Goal: Task Accomplishment & Management: Manage account settings

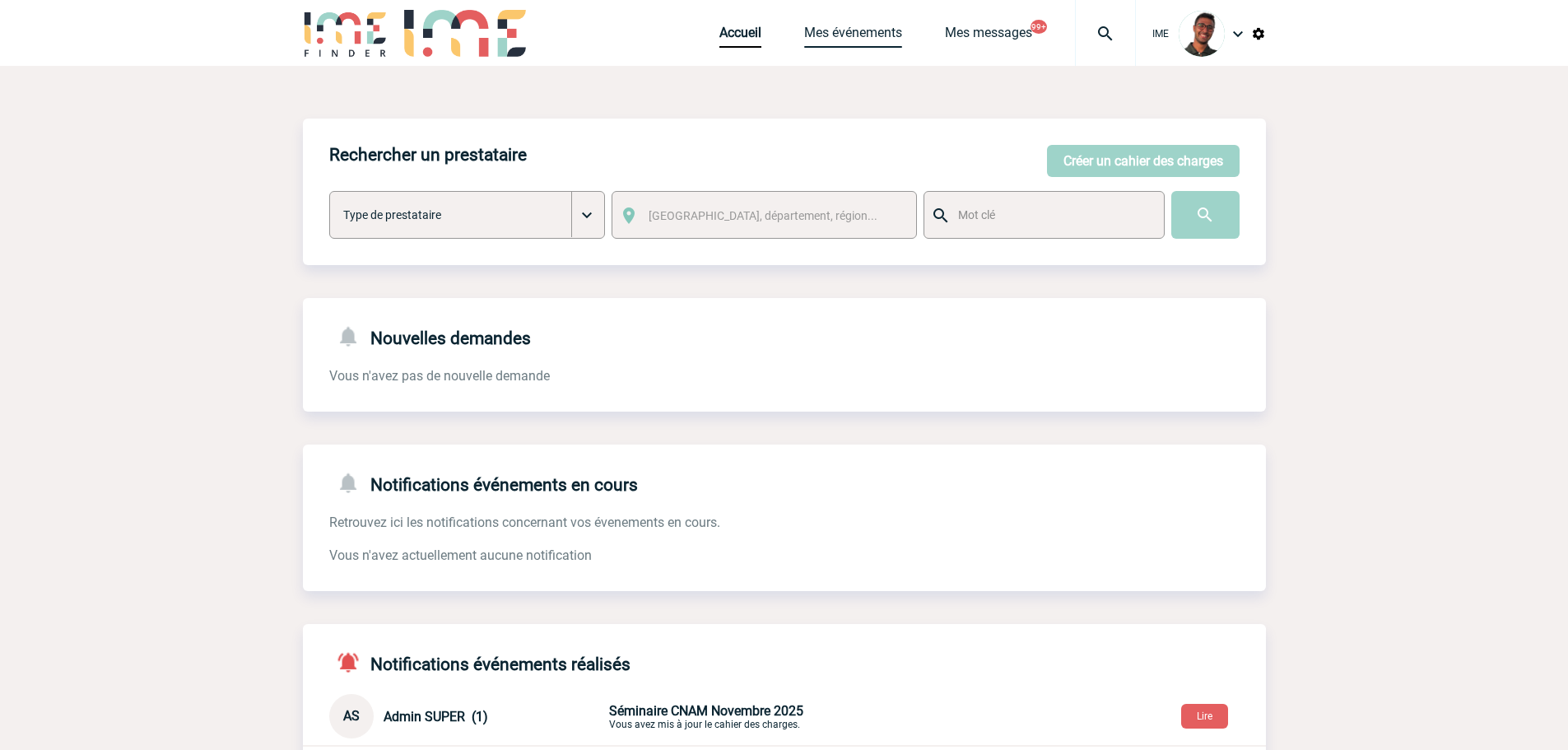
click at [854, 46] on link "Mes événements" at bounding box center [853, 36] width 98 height 23
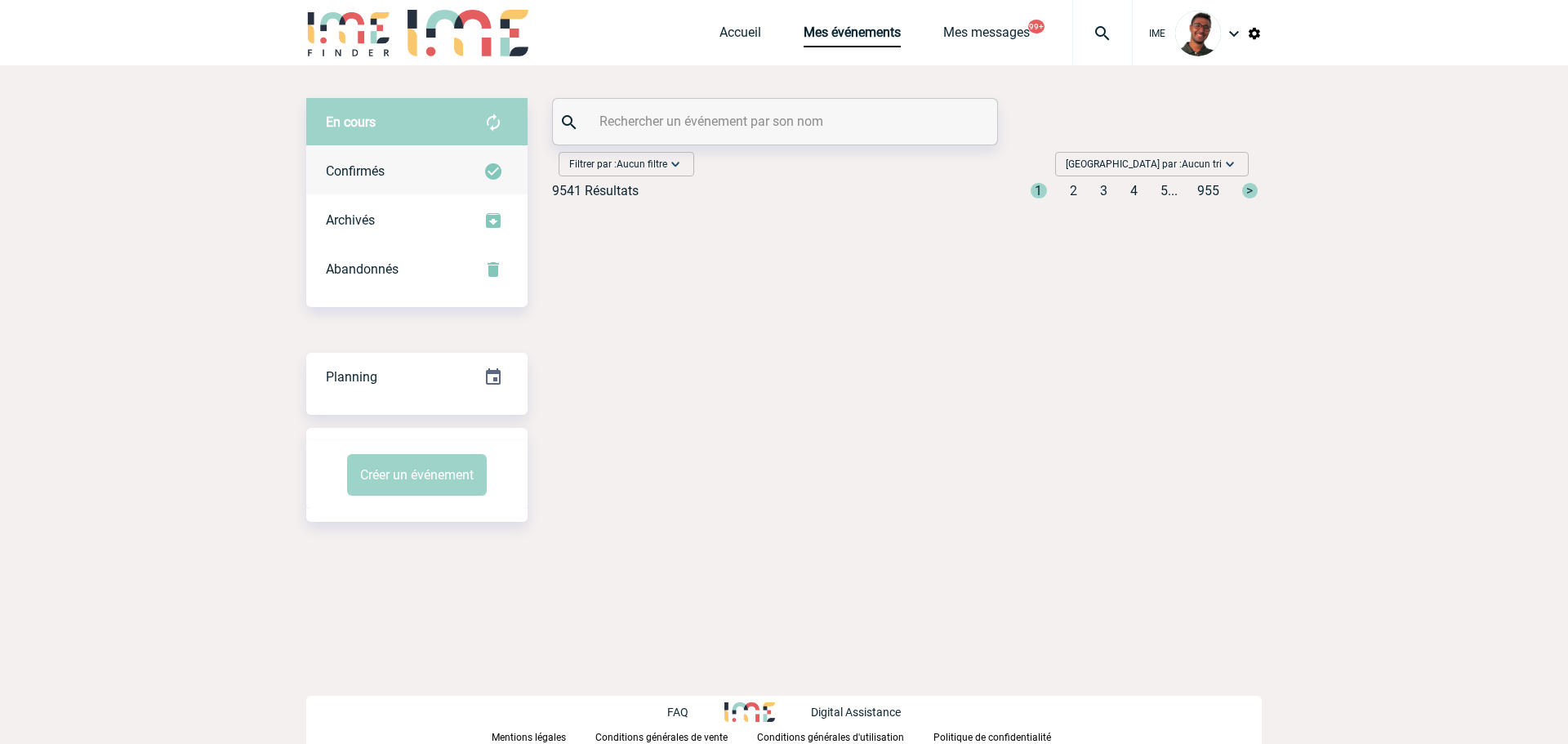
click at [443, 162] on div "Confirmés" at bounding box center [417, 171] width 222 height 49
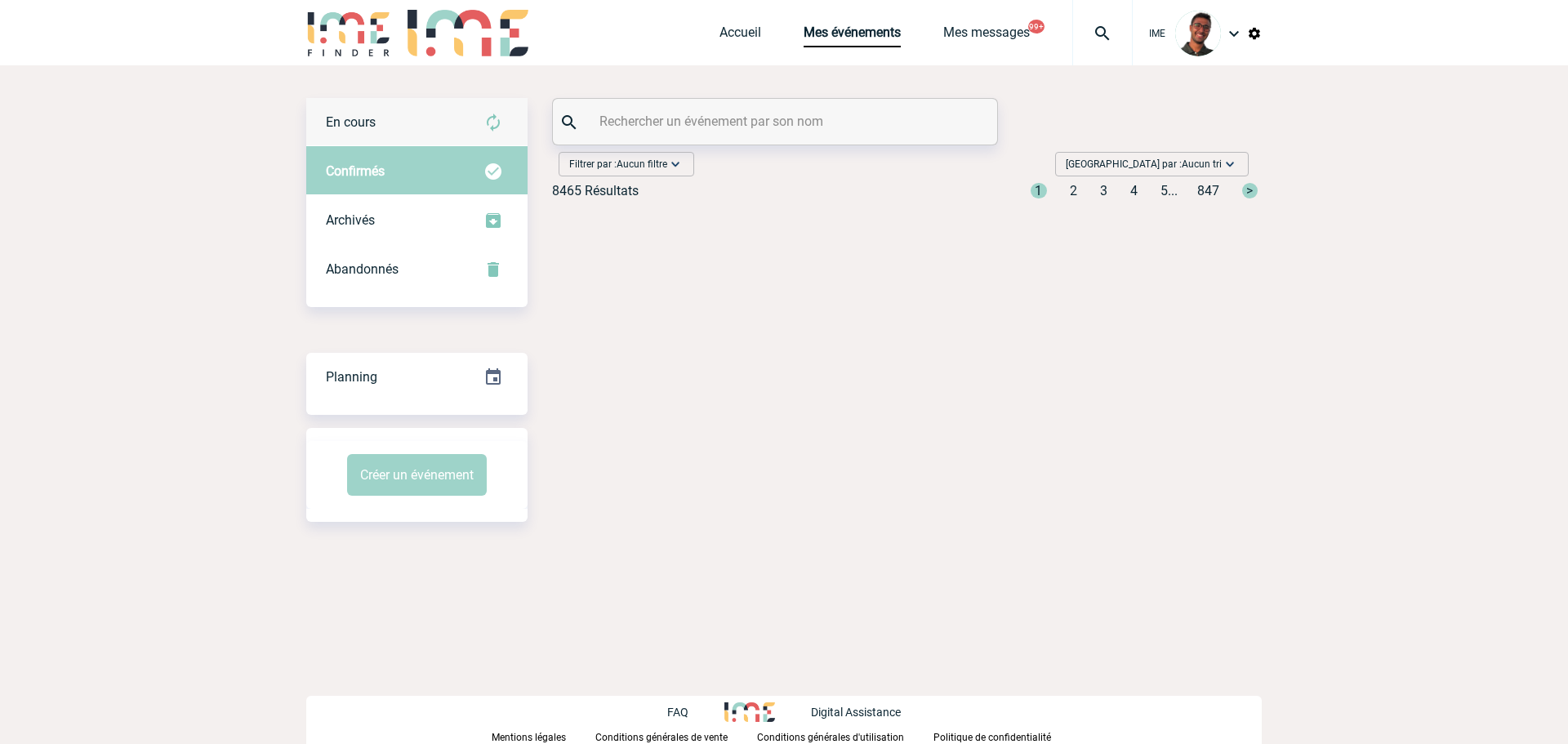
click at [453, 124] on div "En cours" at bounding box center [417, 122] width 222 height 49
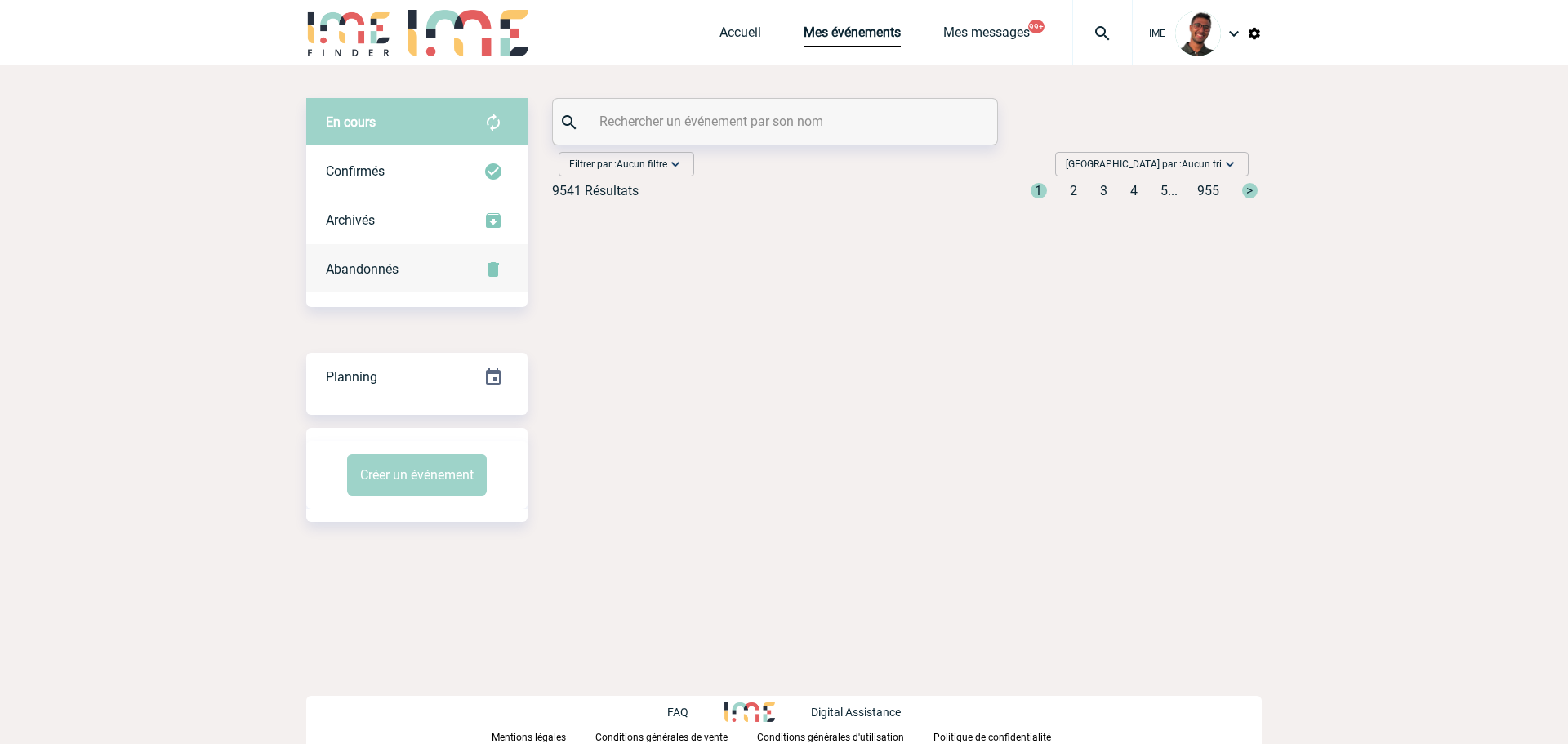
click at [416, 264] on div "Abandonnés" at bounding box center [417, 269] width 222 height 49
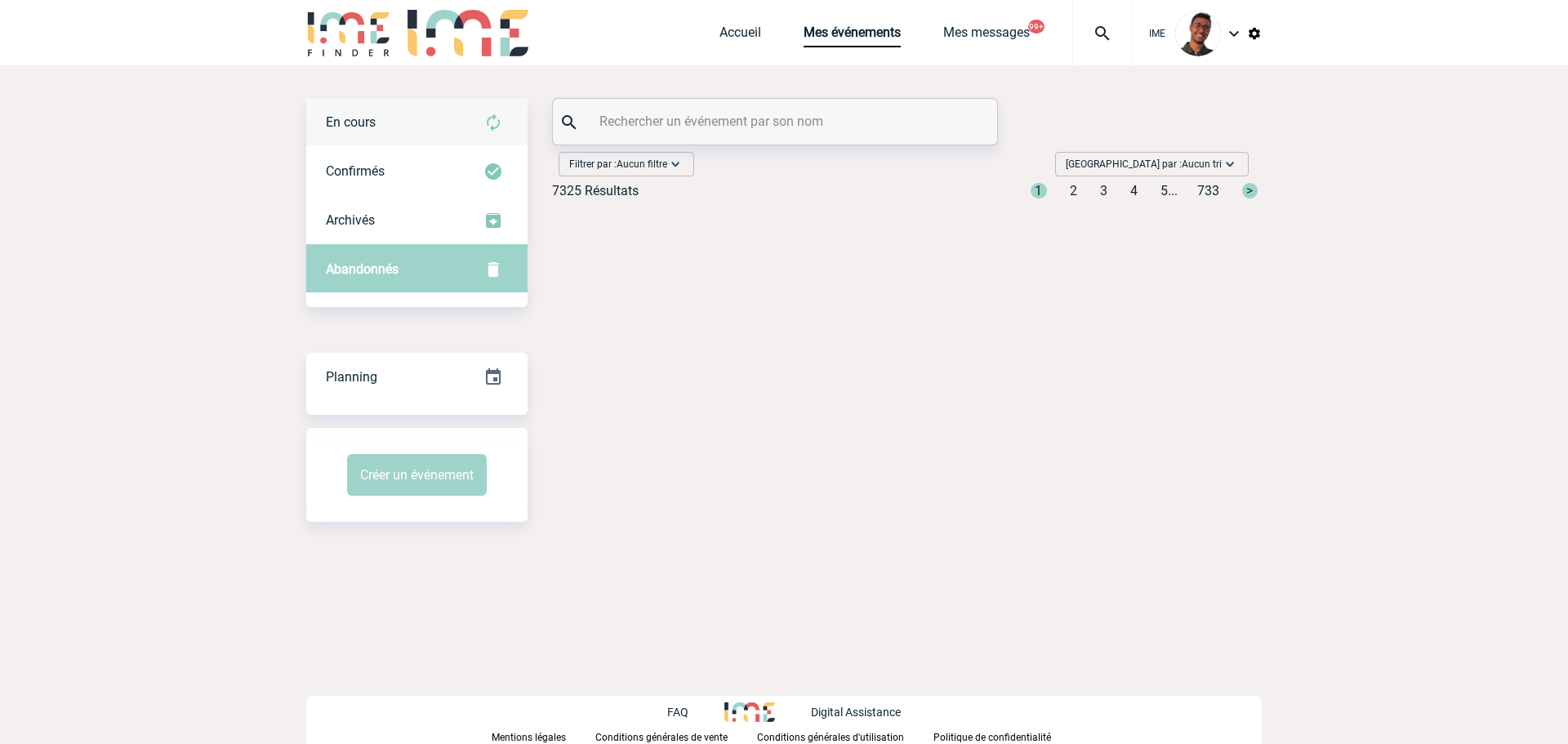
click at [448, 127] on div "En cours" at bounding box center [417, 122] width 222 height 49
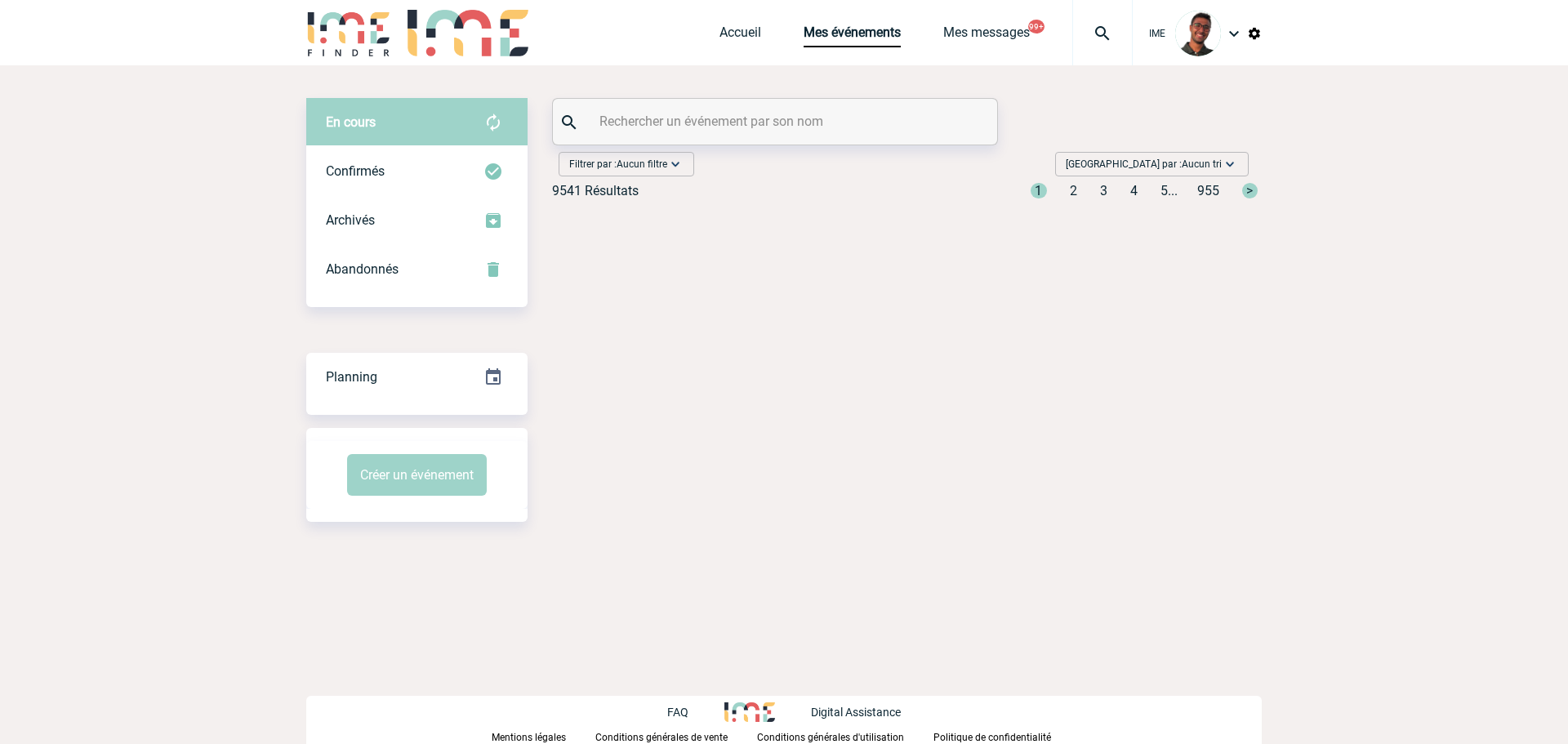
click at [628, 127] on input "text" at bounding box center [777, 121] width 364 height 24
drag, startPoint x: 659, startPoint y: 125, endPoint x: 571, endPoint y: 126, distance: 88.0
click at [571, 126] on div "catherine alexandre alexis" at bounding box center [774, 121] width 444 height 45
drag, startPoint x: 660, startPoint y: 123, endPoint x: 530, endPoint y: 109, distance: 130.8
click at [530, 109] on div "En cours En cours Confirmés Archivés Abandonnés En cours Confirmés Archivés Aba…" at bounding box center [784, 155] width 956 height 114
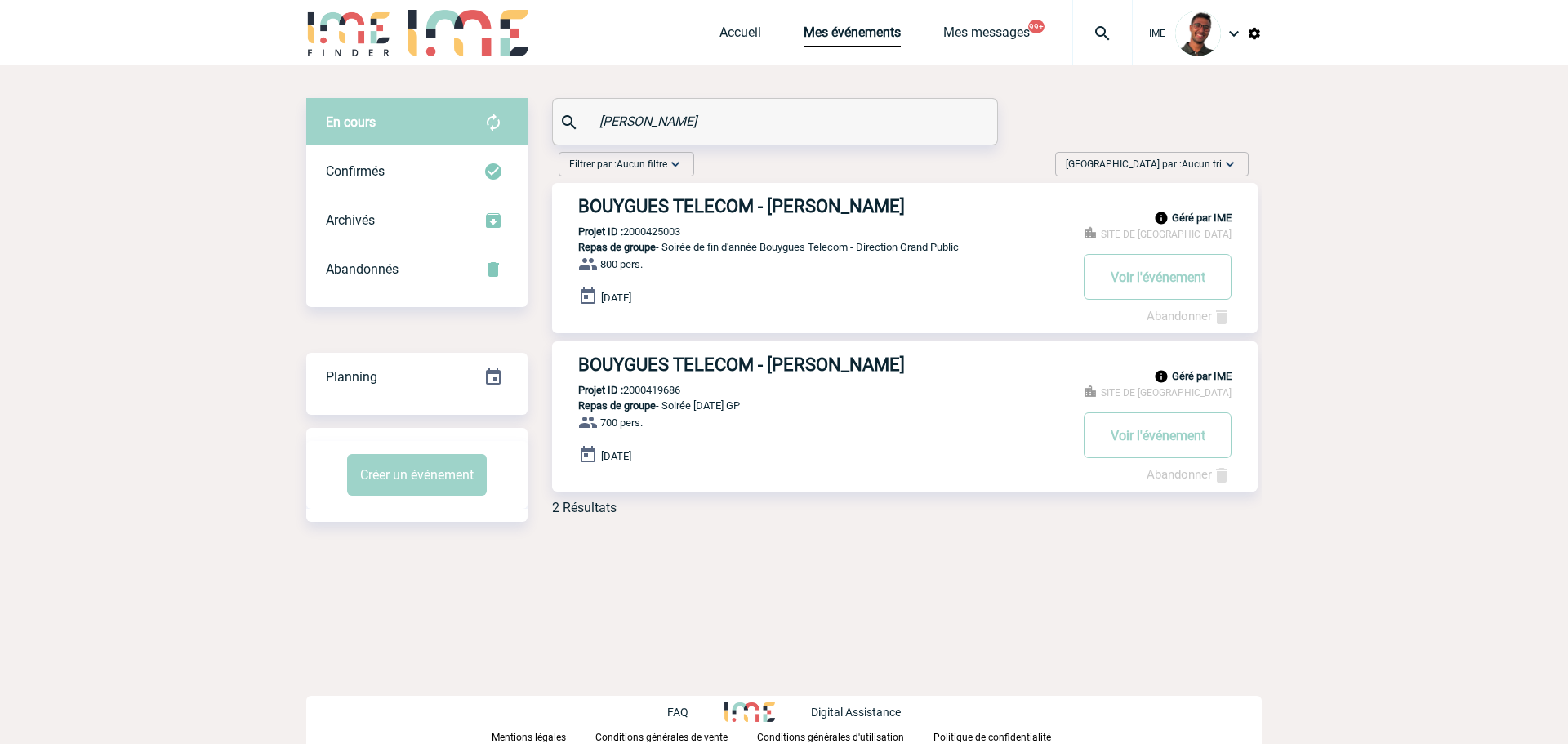
type input "alexis"
click at [647, 142] on div "alexis" at bounding box center [774, 121] width 444 height 45
drag, startPoint x: 648, startPoint y: 128, endPoint x: 589, endPoint y: 121, distance: 59.4
click at [589, 121] on div "alexis" at bounding box center [774, 121] width 444 height 45
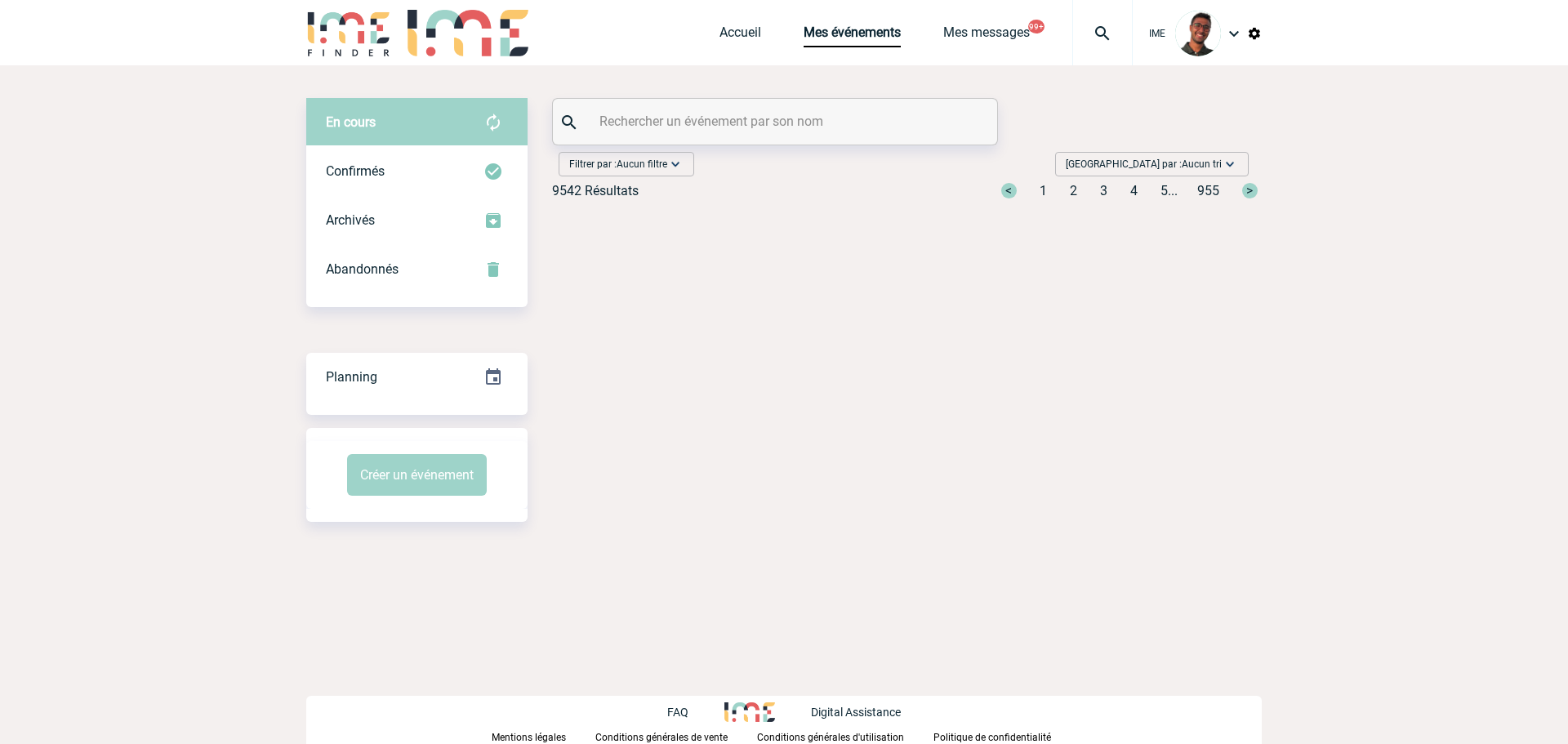
click at [497, 115] on img at bounding box center [493, 122] width 20 height 20
click at [1256, 32] on img at bounding box center [1254, 33] width 15 height 15
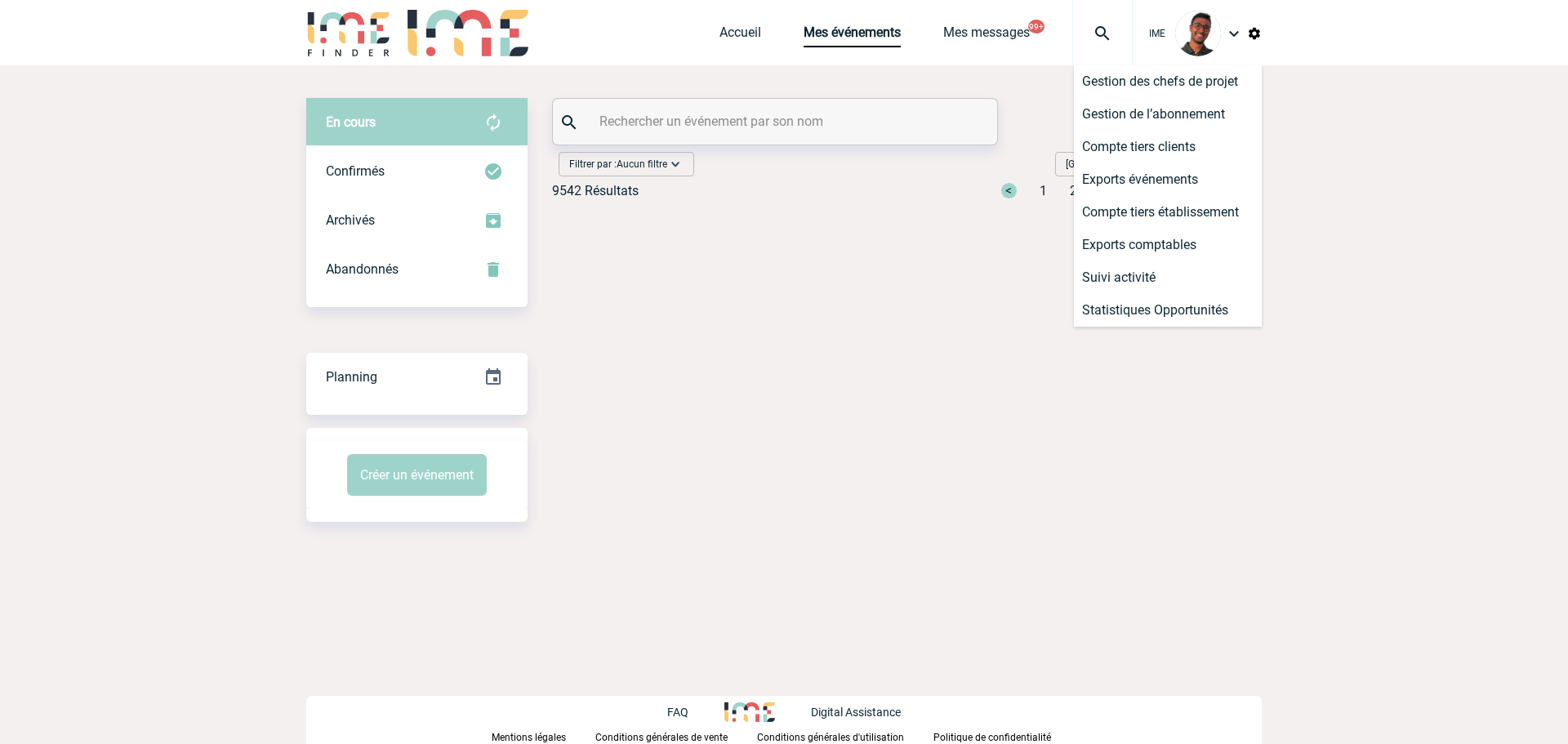
click at [1255, 32] on img at bounding box center [1254, 33] width 15 height 15
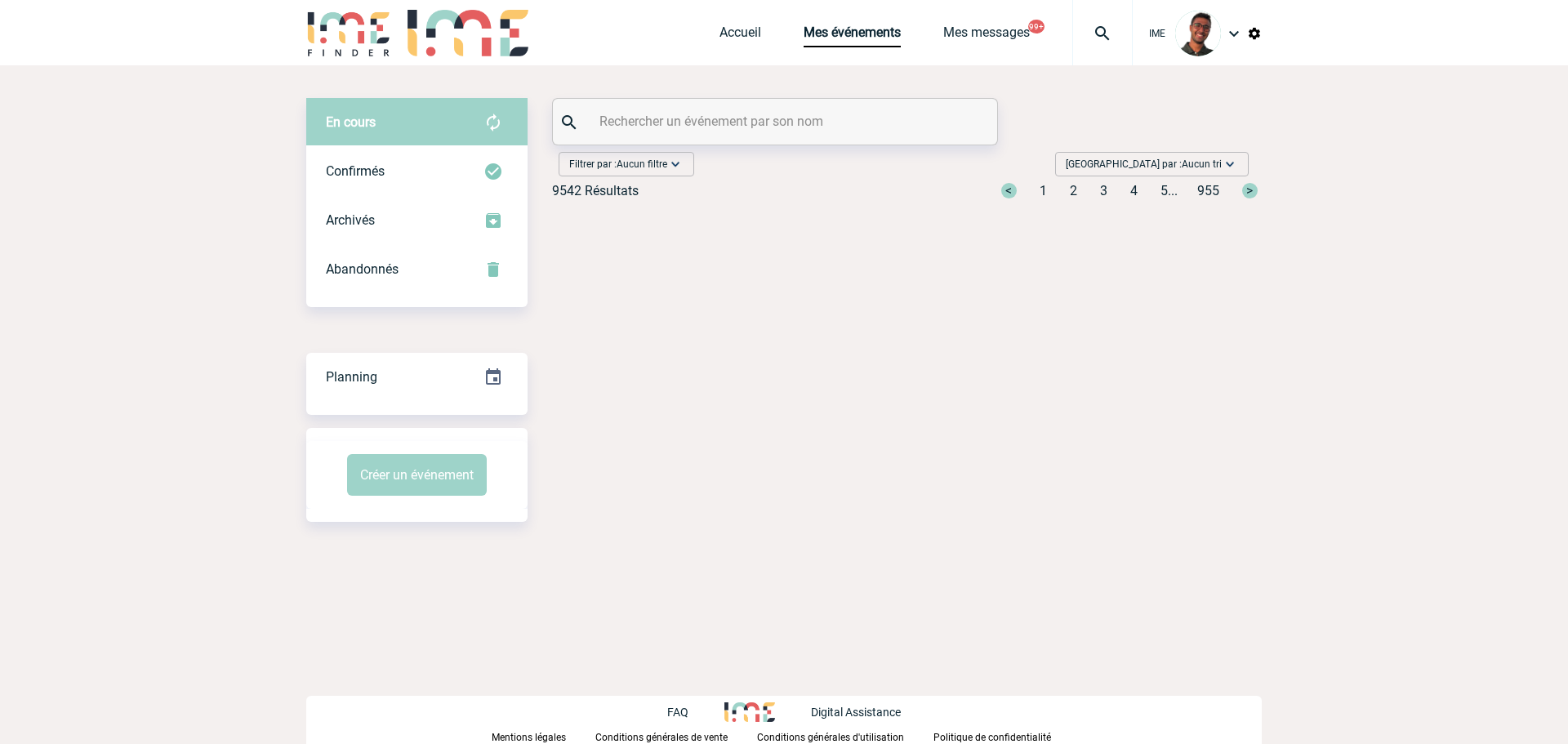
click at [645, 124] on input "text" at bounding box center [777, 121] width 364 height 24
paste input "JOSSERAND"
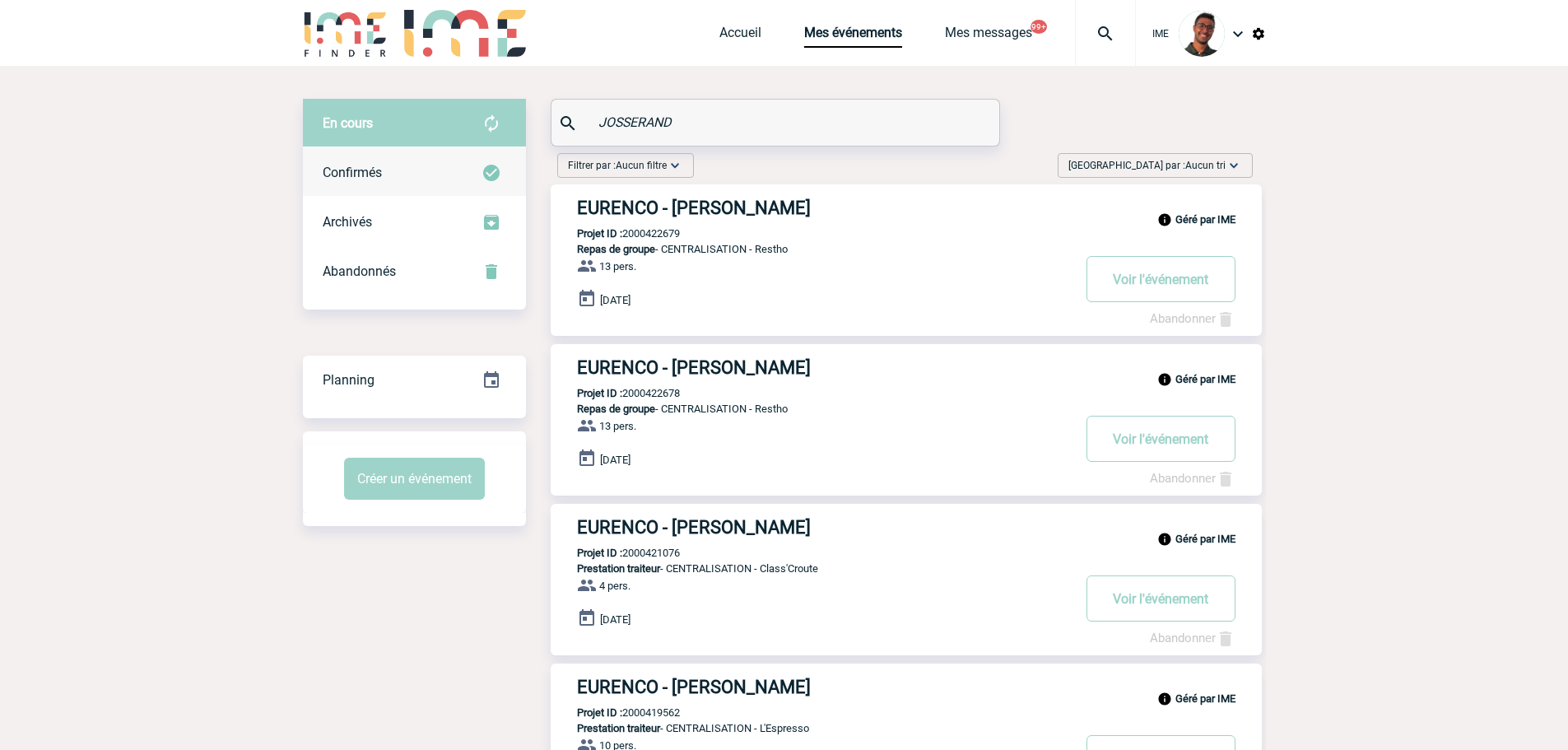
click at [478, 163] on div "Confirmés" at bounding box center [414, 172] width 223 height 49
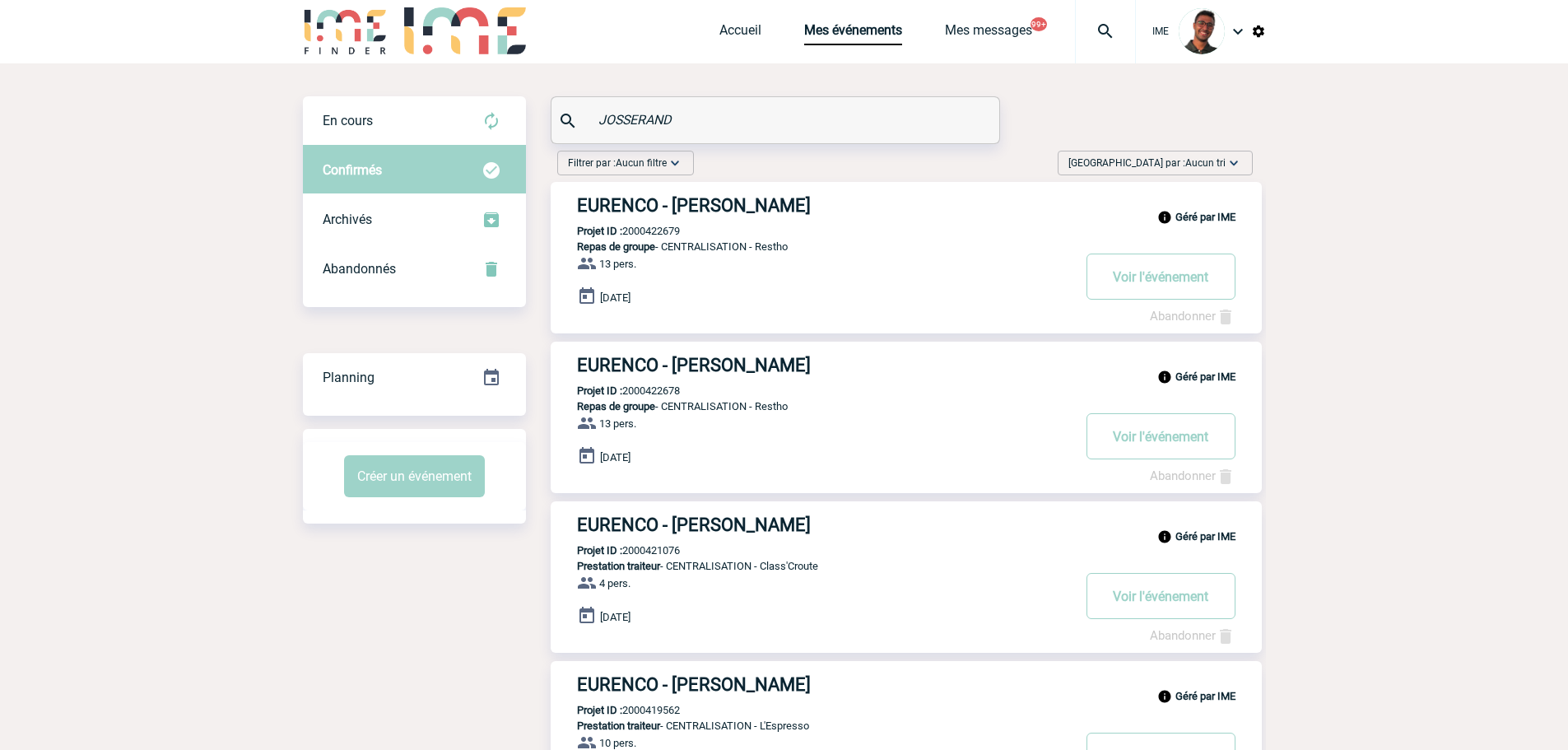
scroll to position [2, 0]
click at [324, 119] on span "En cours" at bounding box center [347, 122] width 50 height 16
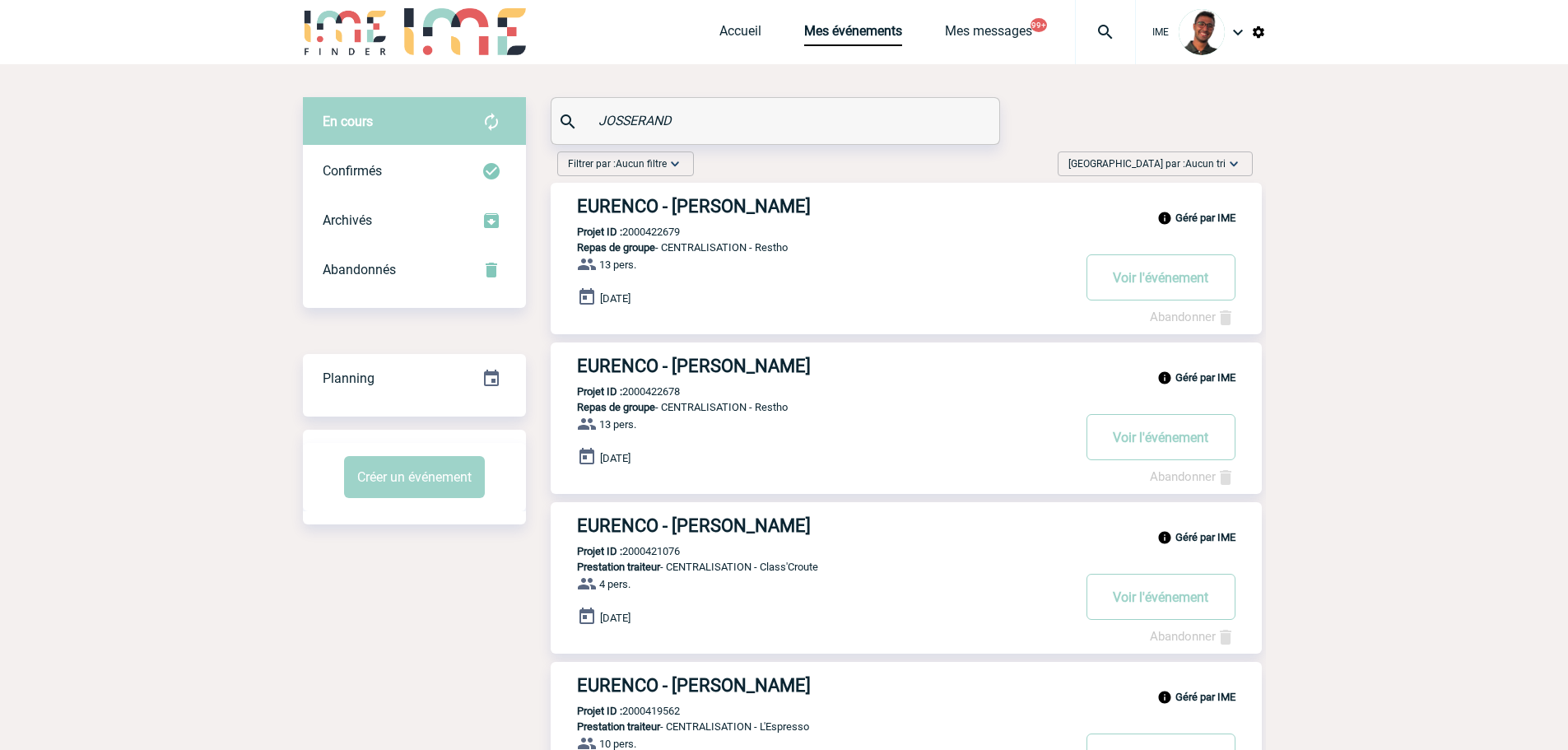
drag, startPoint x: 683, startPoint y: 115, endPoint x: 513, endPoint y: 102, distance: 170.5
paste input "NERNON"
click at [478, 171] on div "Confirmés" at bounding box center [414, 172] width 223 height 49
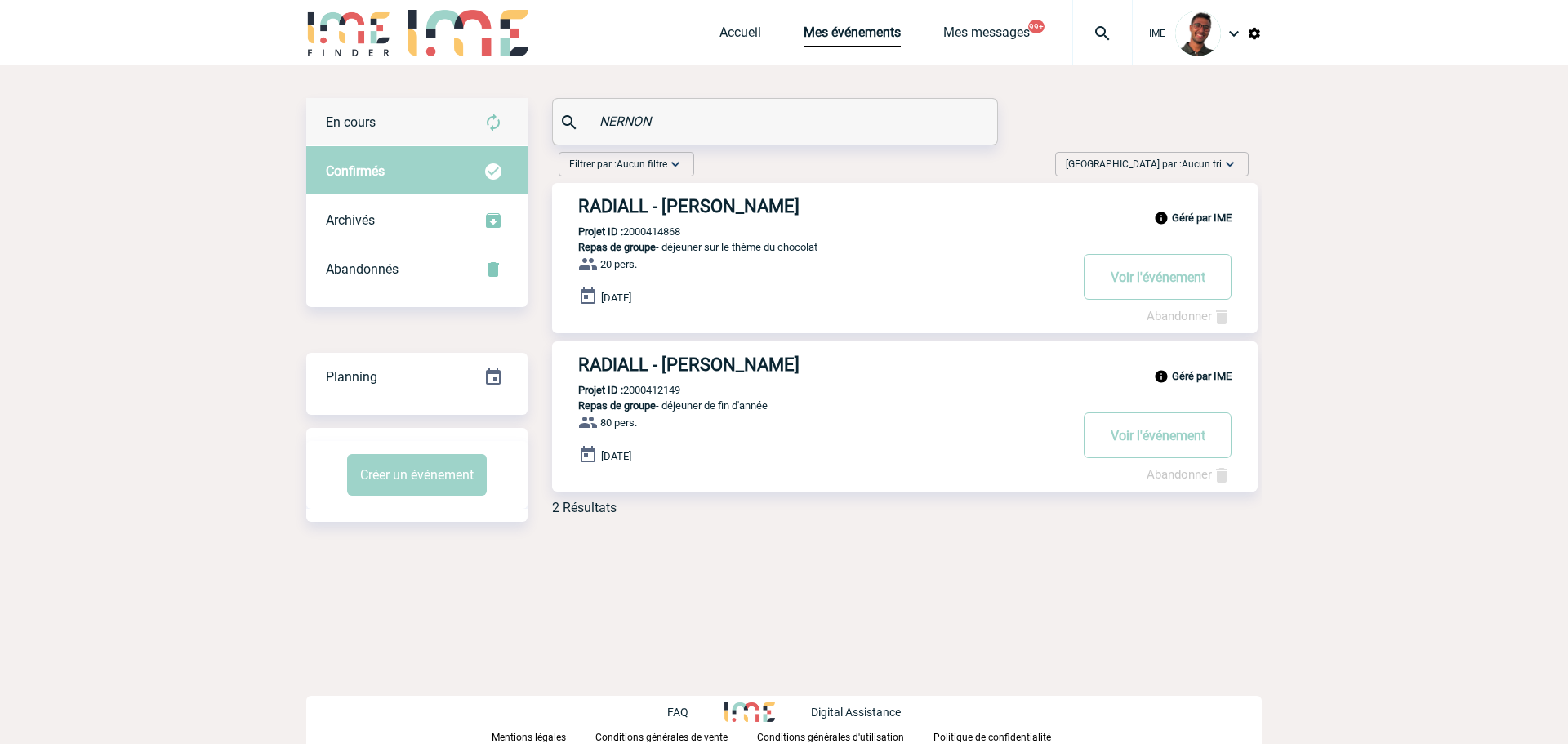
click at [496, 123] on img at bounding box center [493, 122] width 20 height 20
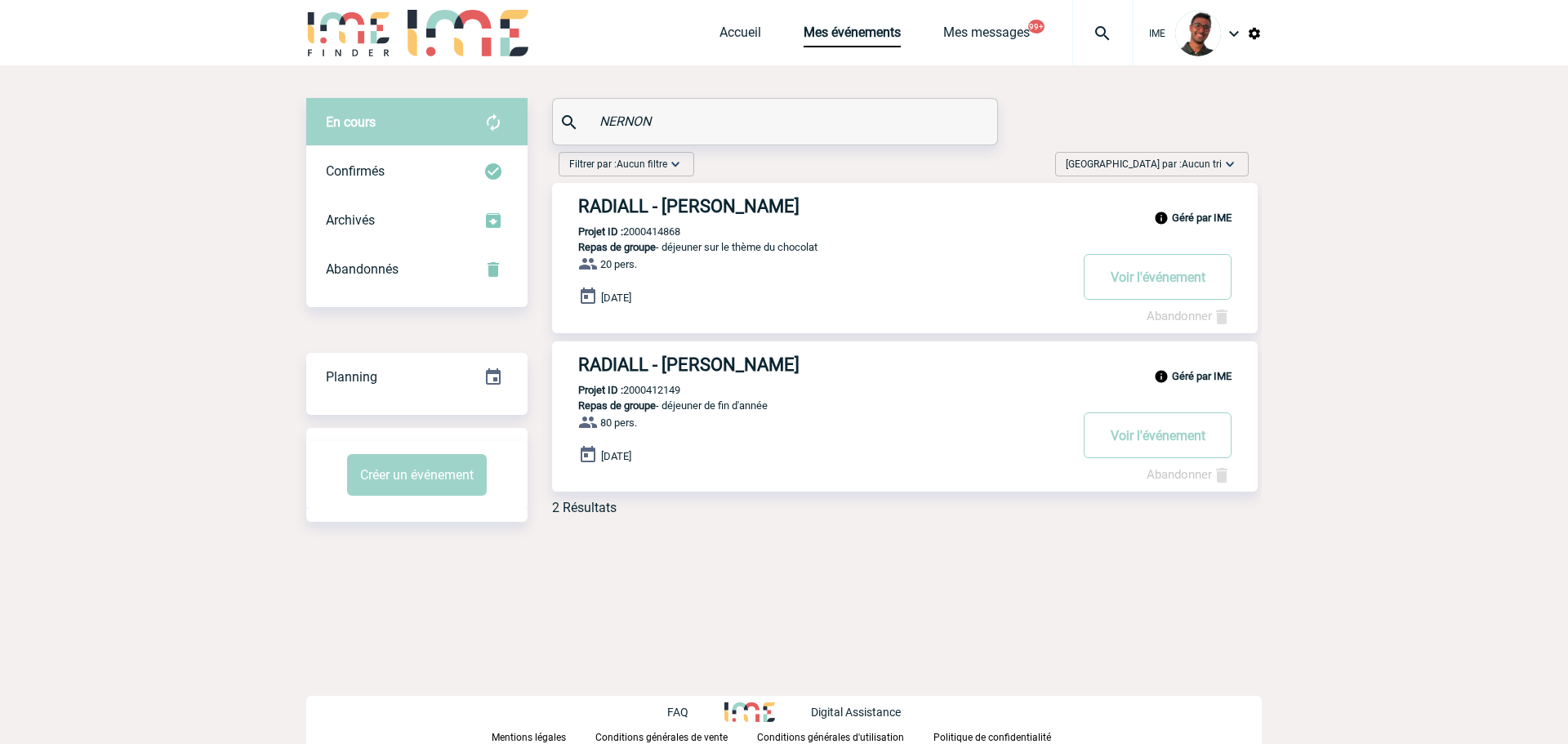
drag, startPoint x: 628, startPoint y: 125, endPoint x: 547, endPoint y: 119, distance: 81.2
click at [547, 119] on div "En cours En cours Confirmés Archivés Abandonnés En cours Confirmés Archivés Aba…" at bounding box center [784, 313] width 956 height 430
paste input "GOUTTENOIRE"
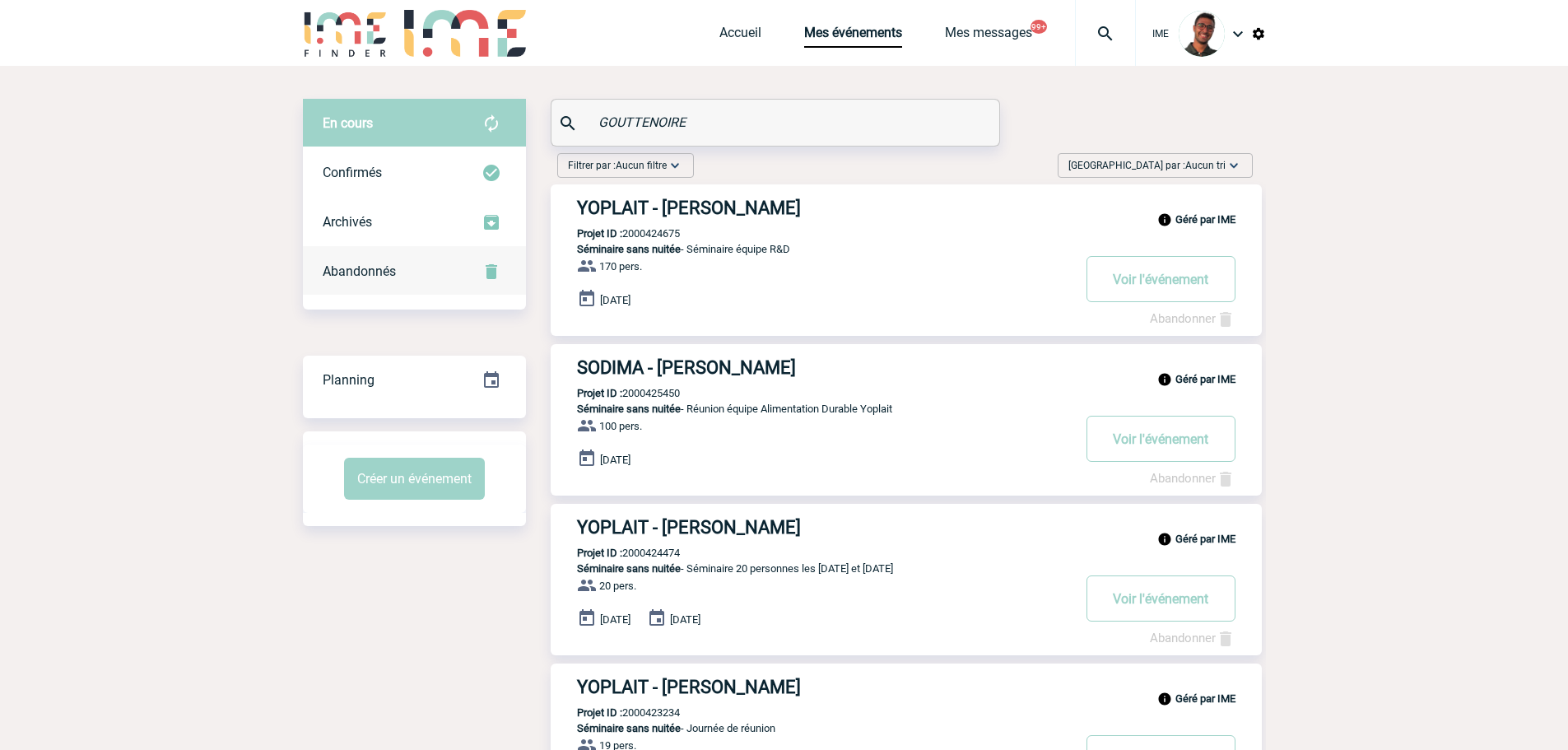
type input "GOUTTENOIRE"
click at [460, 274] on div "Abandonnés" at bounding box center [414, 271] width 223 height 49
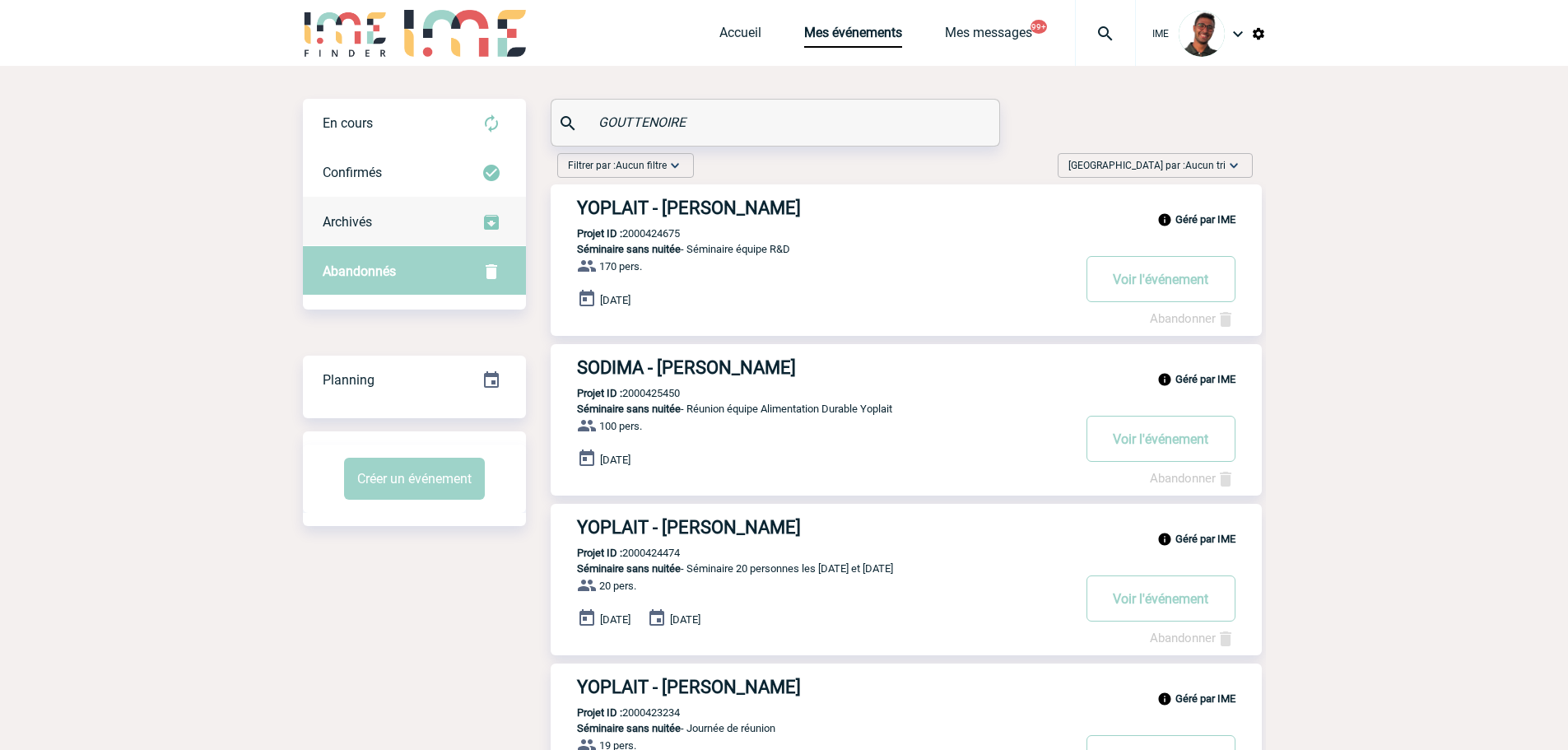
click at [396, 216] on div "Archivés" at bounding box center [414, 222] width 223 height 49
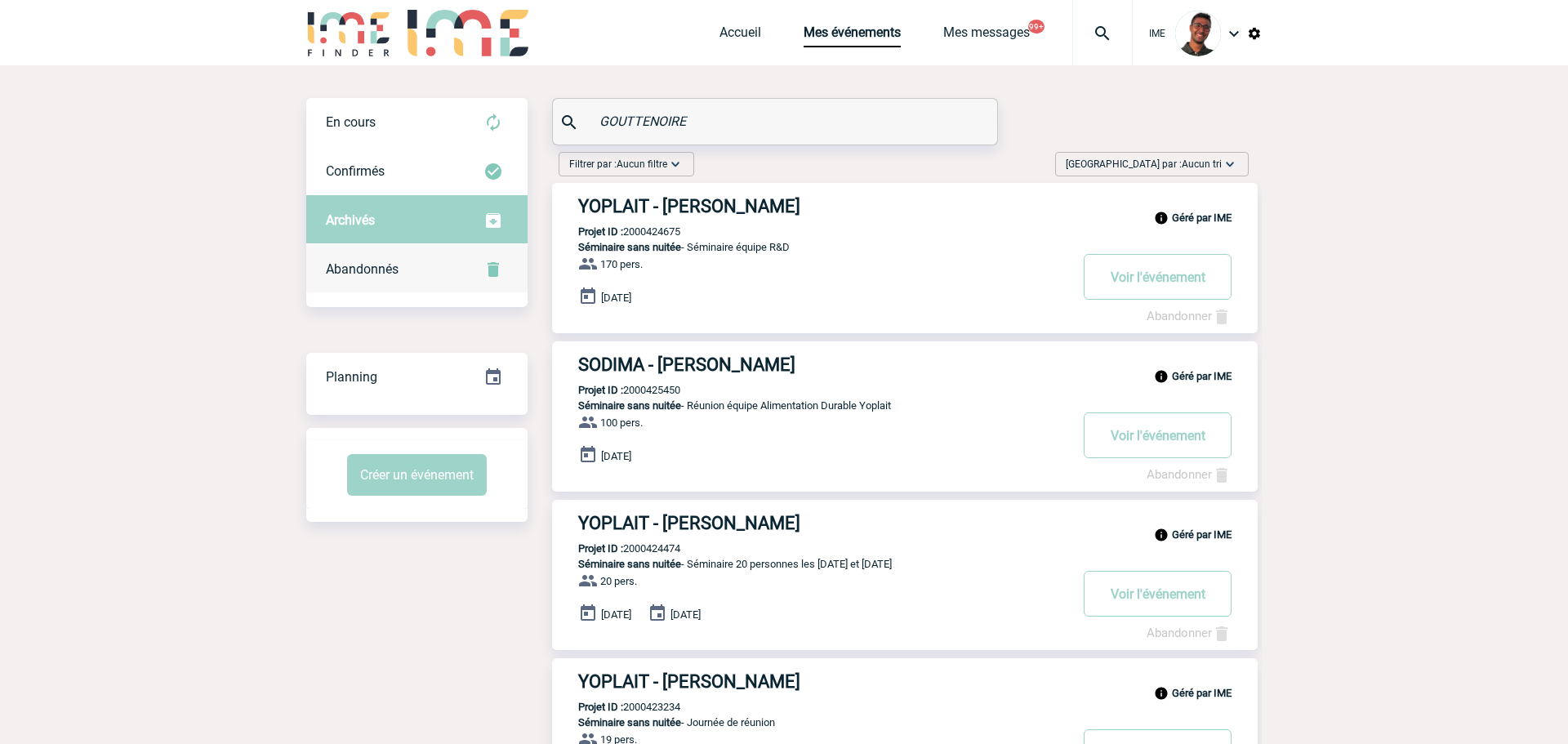
click at [386, 246] on div "Abandonnés" at bounding box center [417, 269] width 222 height 49
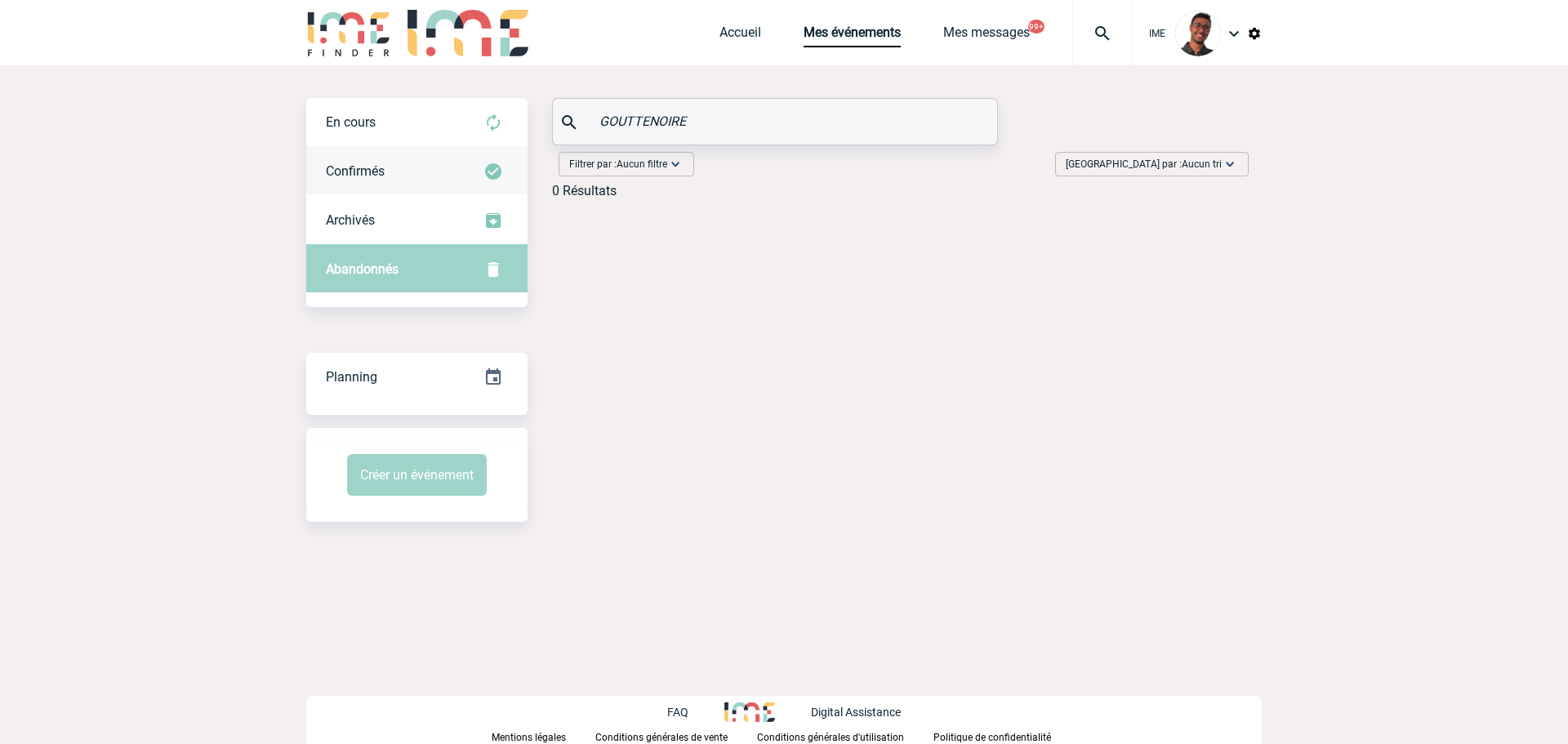
click at [411, 157] on div "Confirmés" at bounding box center [417, 171] width 222 height 49
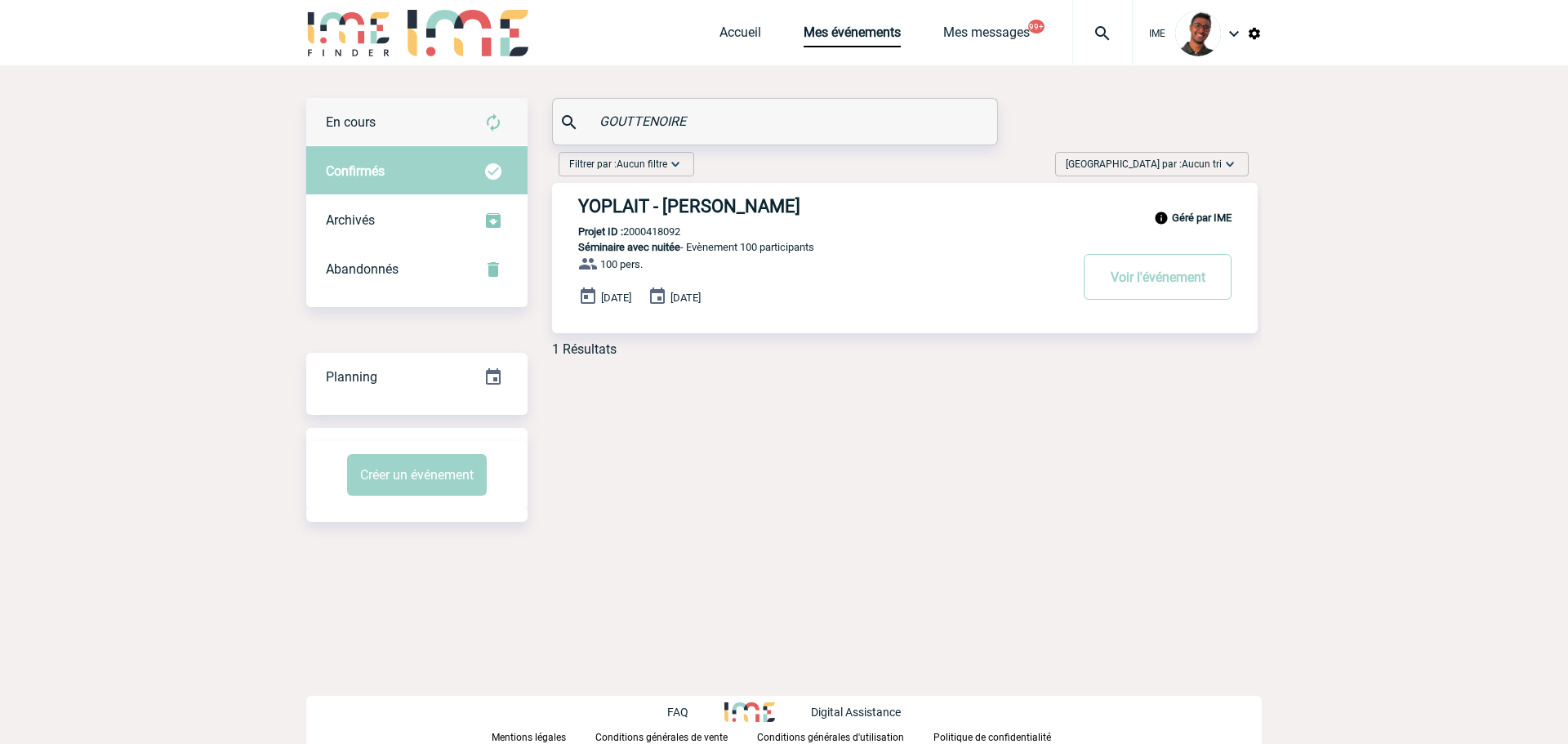
click at [433, 109] on div "En cours" at bounding box center [417, 122] width 222 height 49
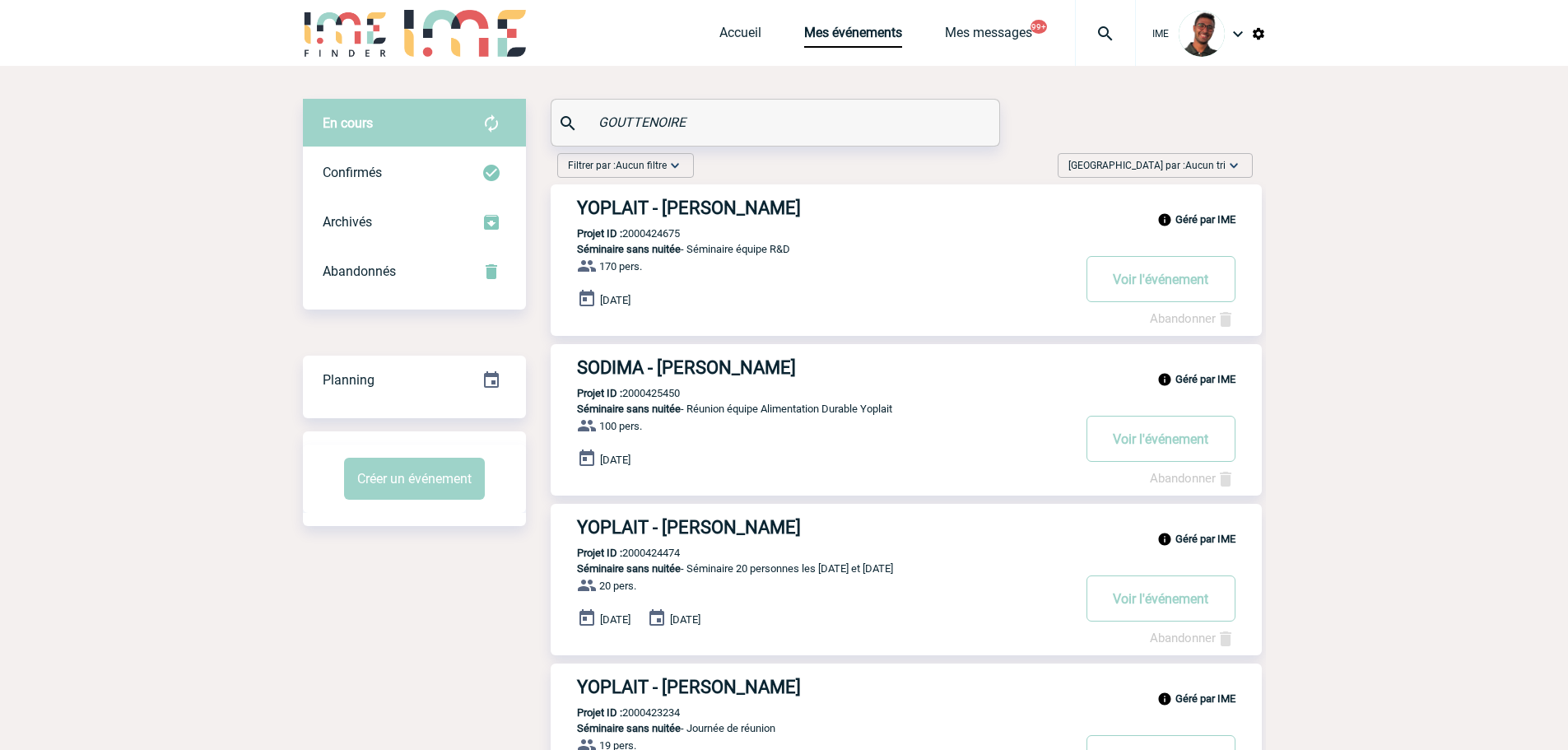
drag, startPoint x: 638, startPoint y: 356, endPoint x: 620, endPoint y: 372, distance: 24.1
drag, startPoint x: 714, startPoint y: 128, endPoint x: 596, endPoint y: 153, distance: 120.6
click at [598, 154] on div "En cours En cours Confirmés Archivés Abandonnés En cours Confirmés Archivés Aba…" at bounding box center [784, 555] width 963 height 913
click at [629, 125] on input "GOUTTENOIRE" at bounding box center [777, 122] width 366 height 24
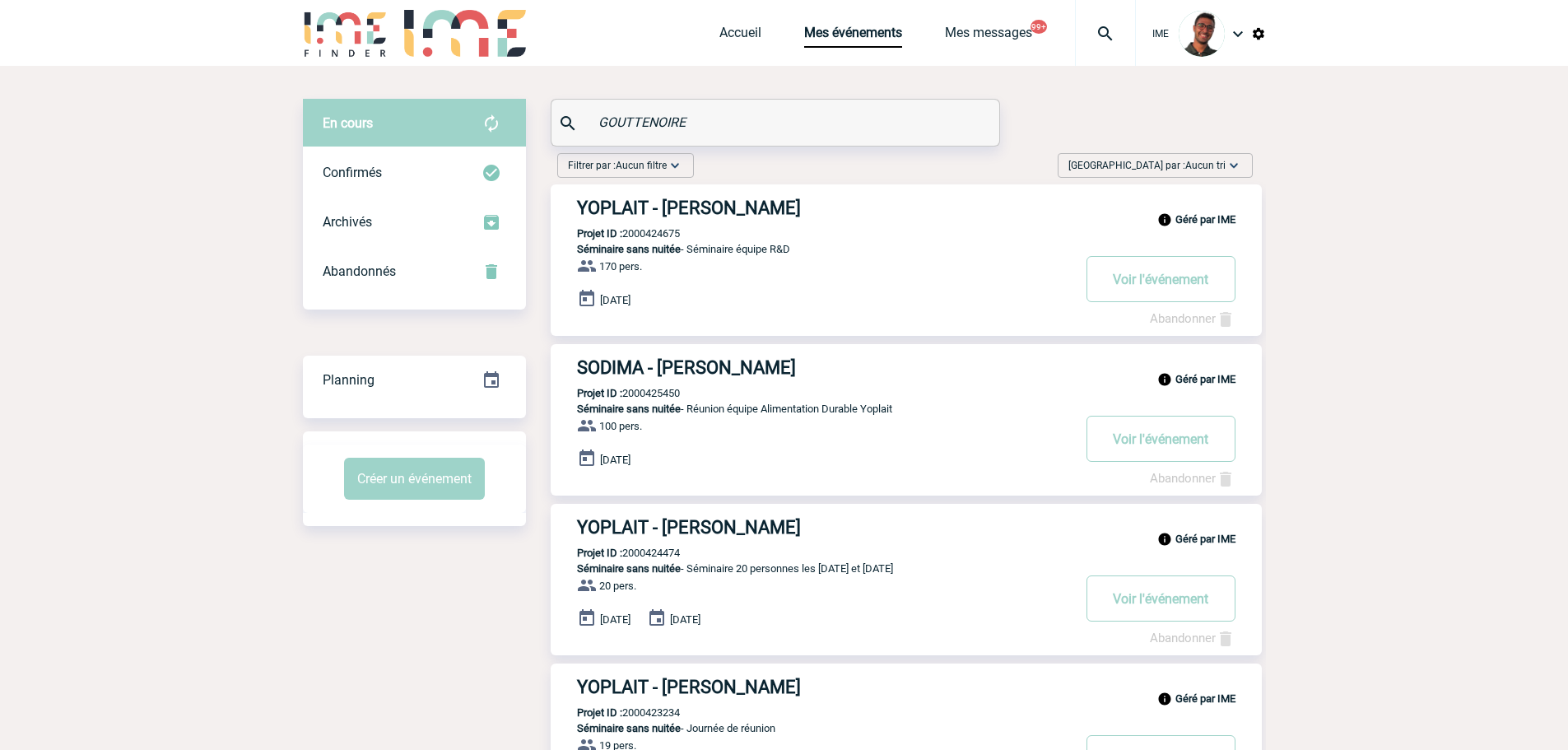
click at [629, 125] on input "GOUTTENOIRE" at bounding box center [777, 122] width 366 height 24
click at [629, 122] on input "GOUTTENOIRE" at bounding box center [777, 122] width 366 height 24
click at [629, 121] on input "GOUTTENOIRE" at bounding box center [777, 122] width 366 height 24
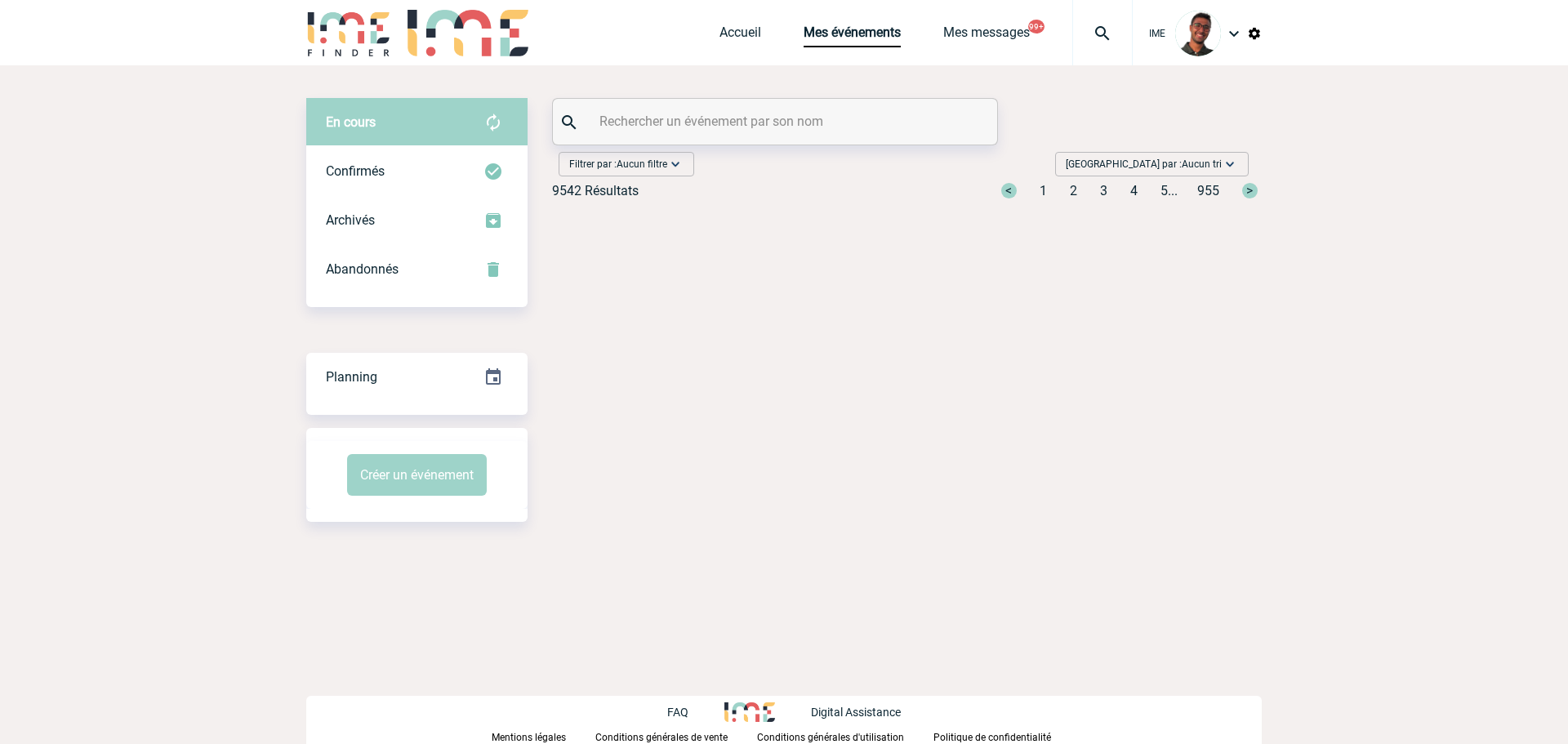
paste input "GOUTTENOIRE"
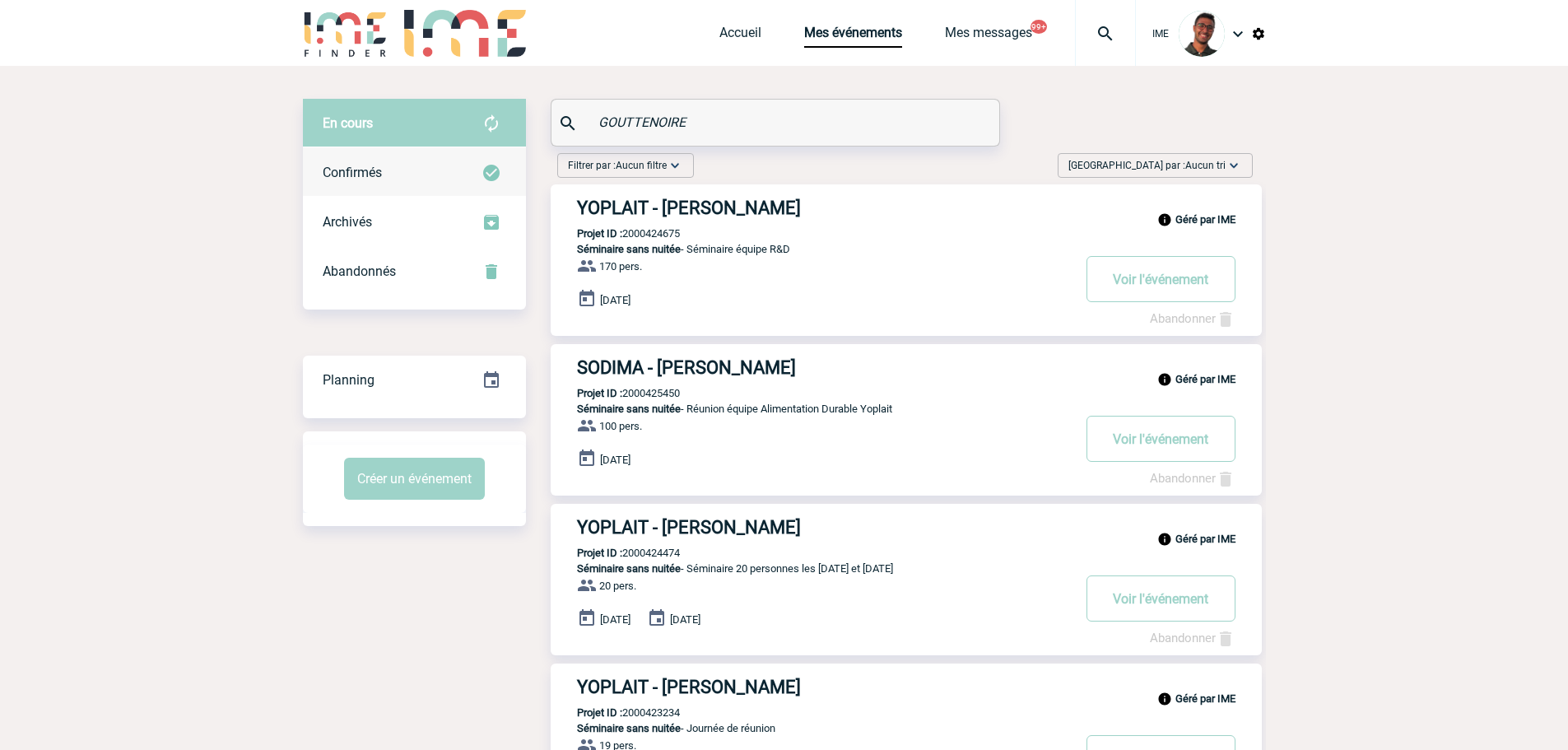
type input "GOUTTENOIRE"
click at [436, 166] on div "Confirmés" at bounding box center [414, 172] width 223 height 49
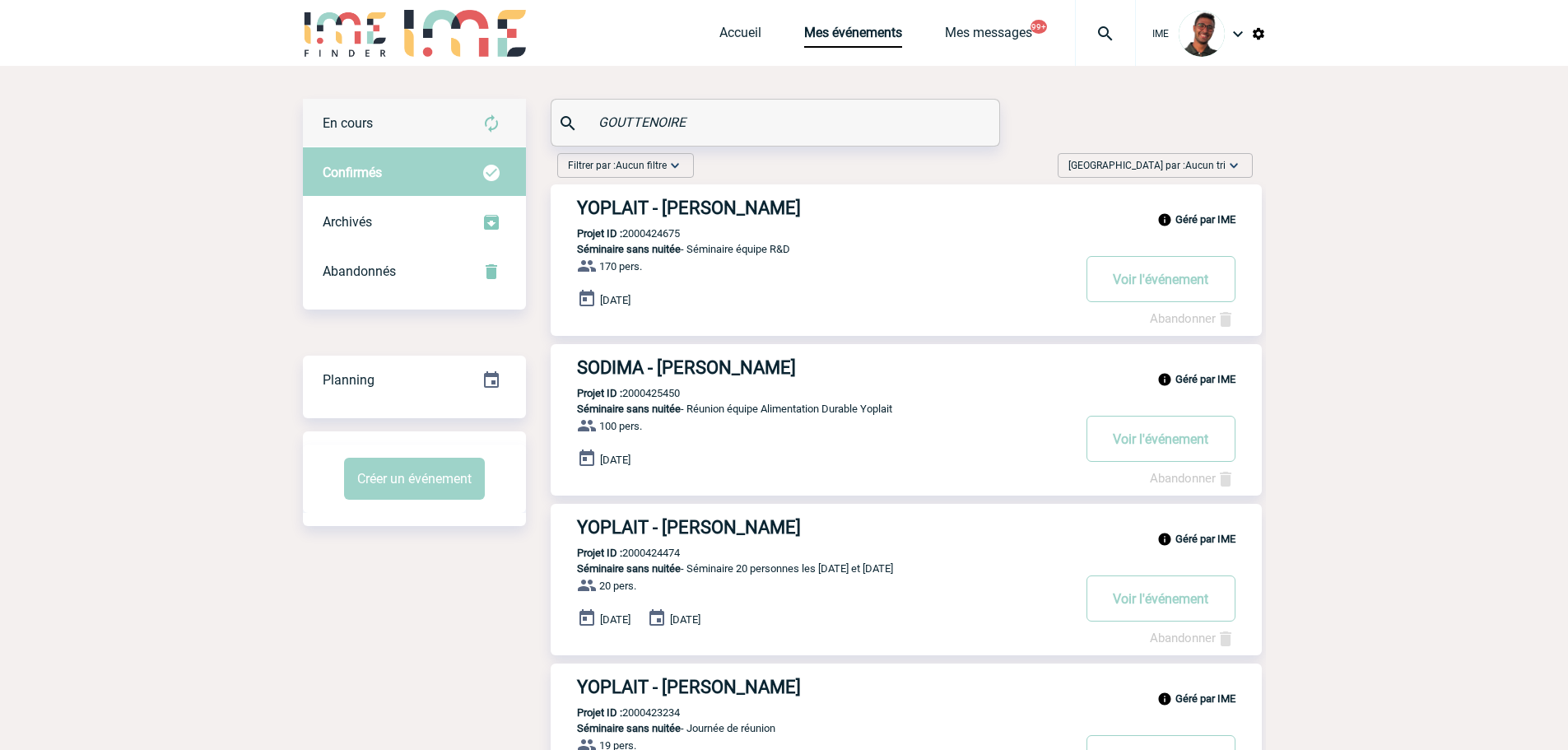
click at [489, 118] on img at bounding box center [491, 123] width 20 height 20
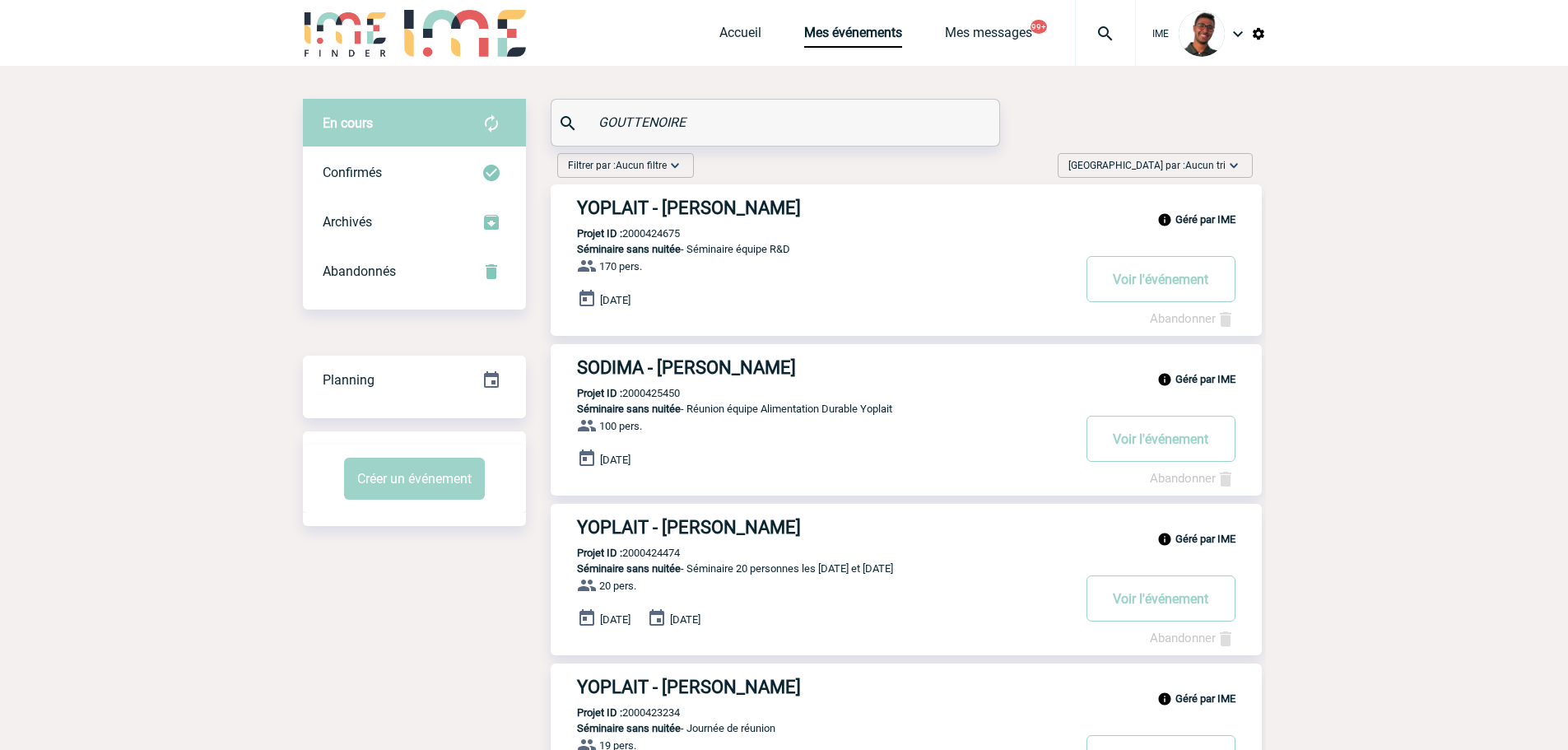
click at [652, 234] on p "Projet ID : 2000424675" at bounding box center [615, 234] width 129 height 12
copy p "2000424675"
click at [713, 155] on div "Filtrer par : Aucun filtre Aucun filtre Prise de brief Recherche & Sélection Pr…" at bounding box center [905, 169] width 709 height 31
click at [1086, 33] on img at bounding box center [1105, 34] width 59 height 20
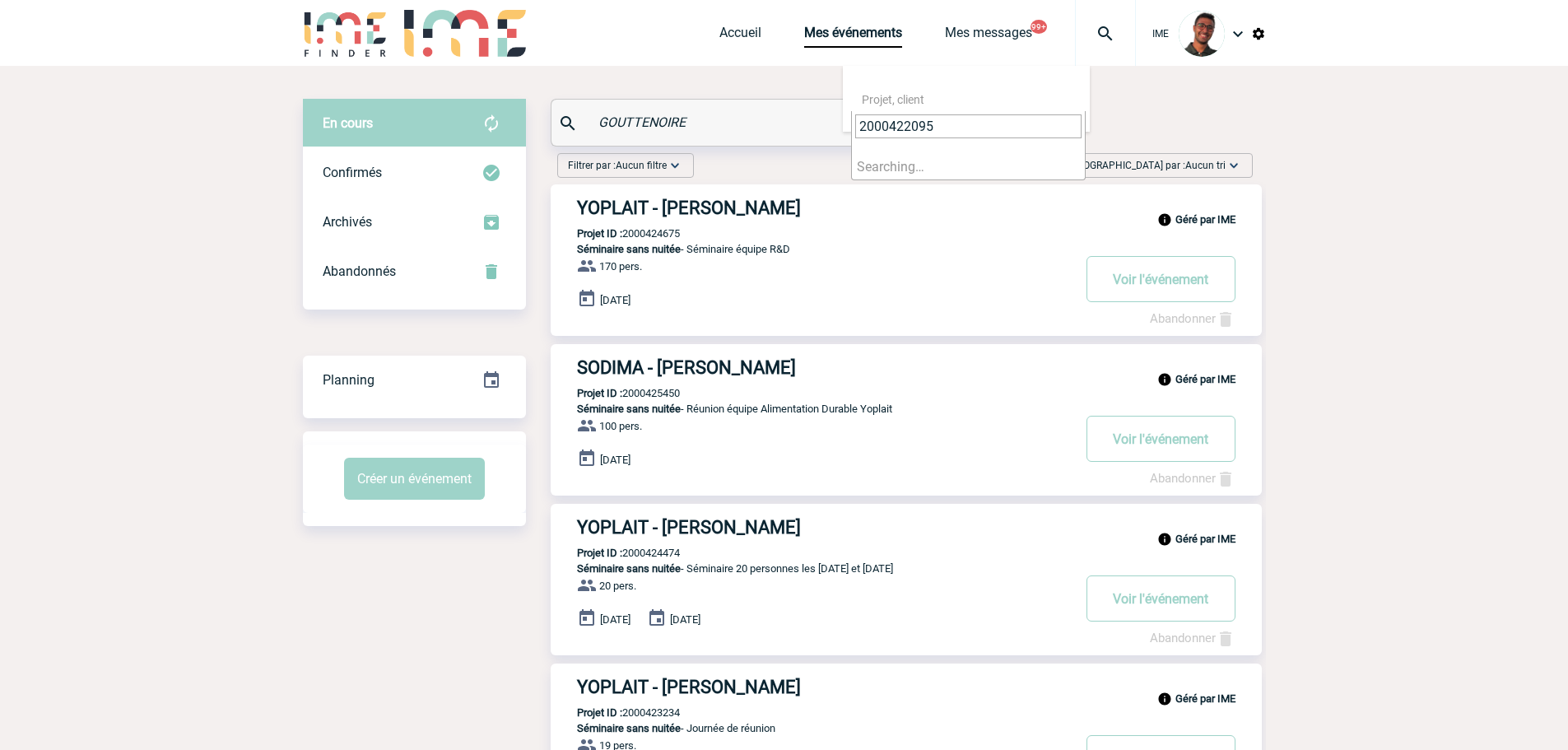
type input "2000422095"
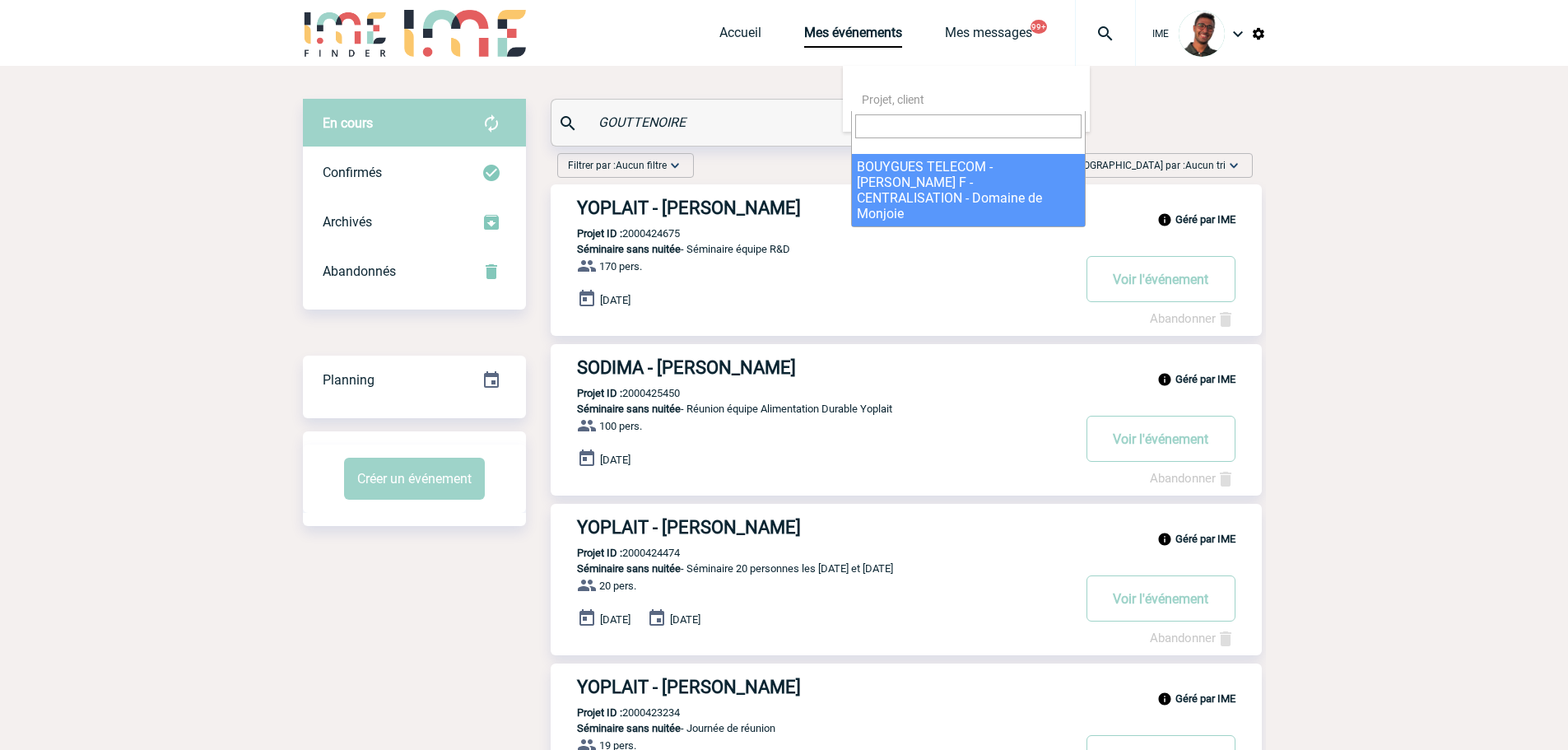
select select "21596"
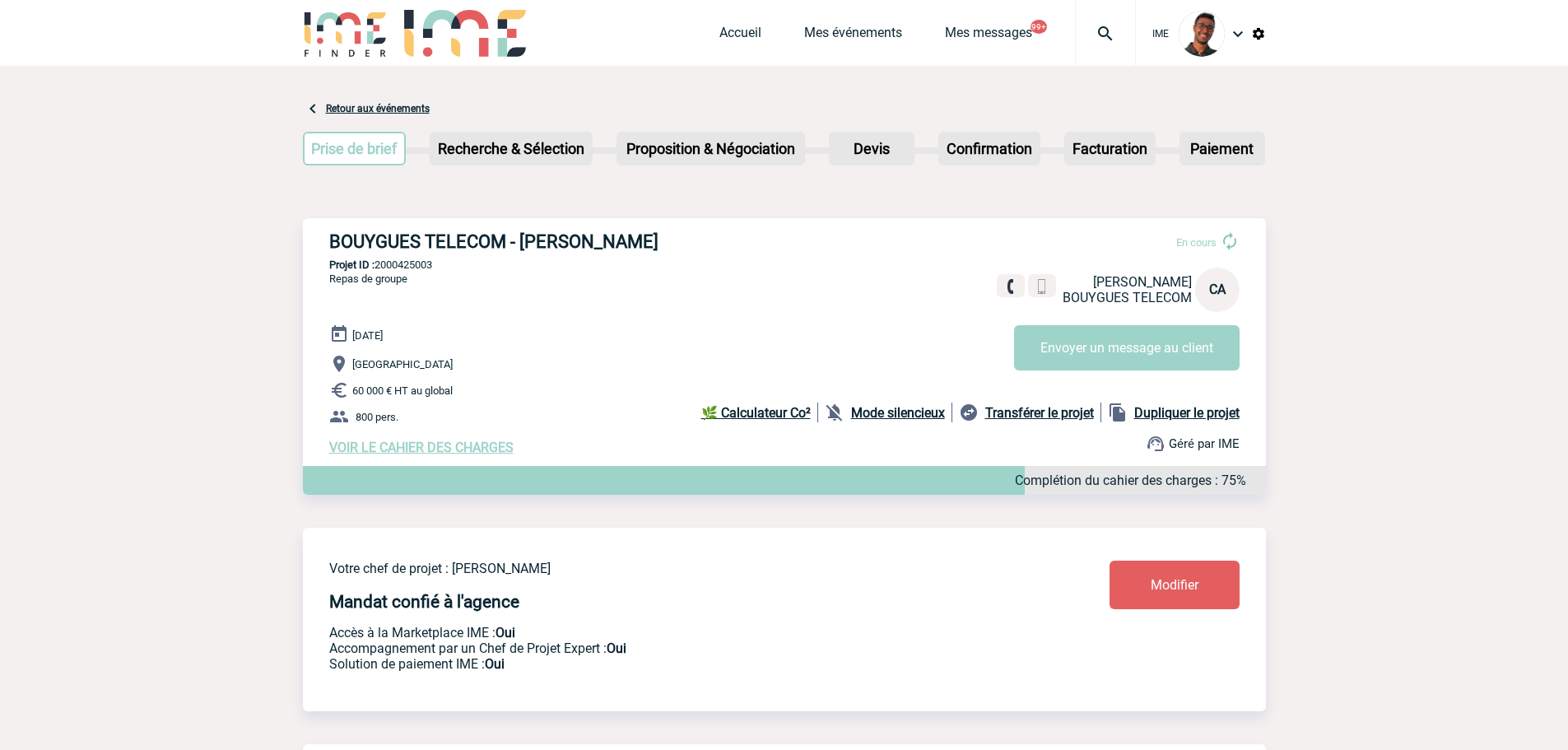
click at [432, 268] on p "Projet ID : 2000425003" at bounding box center [784, 265] width 963 height 12
copy p "2000425003"
click at [447, 262] on p "Projet ID : 2000425003" at bounding box center [784, 265] width 963 height 12
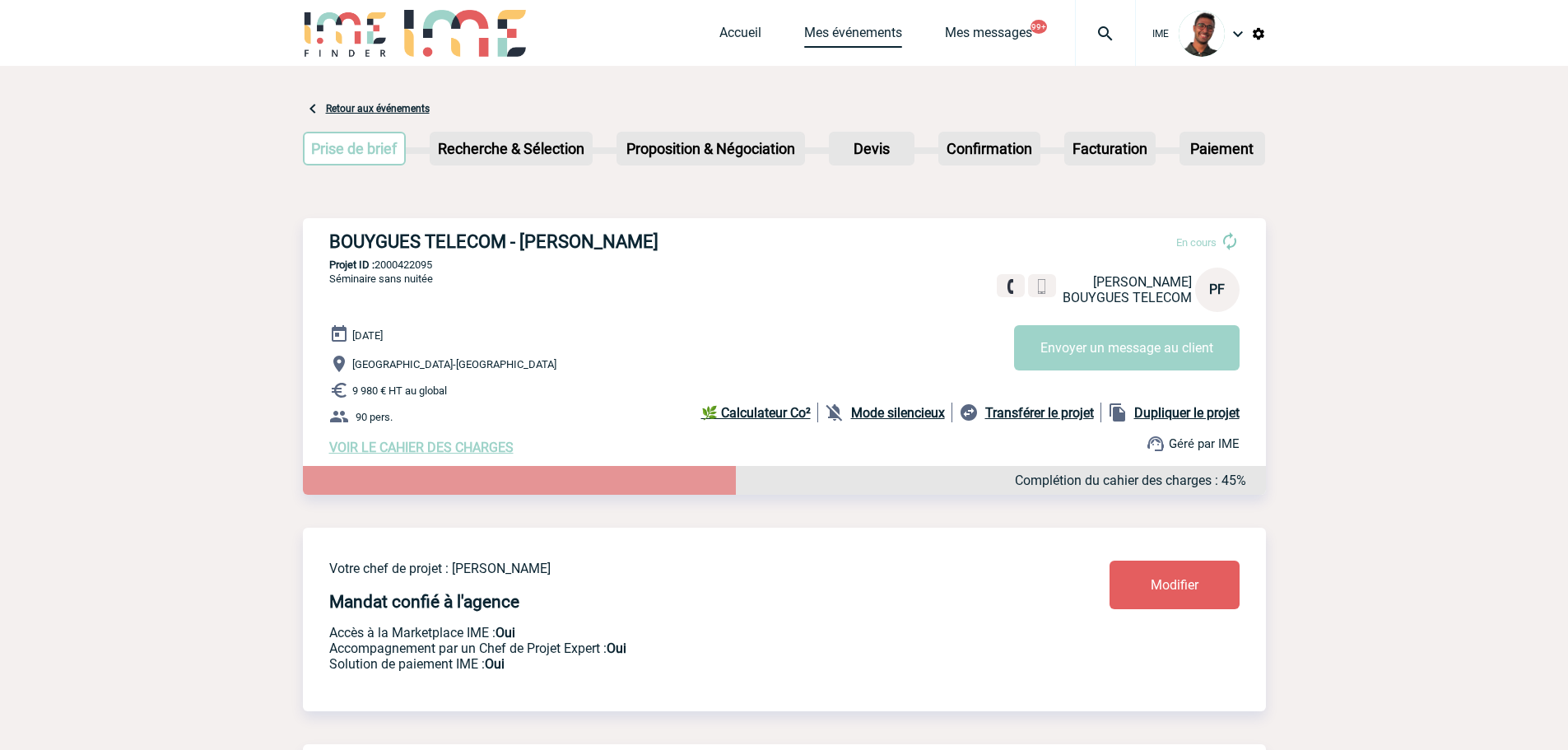
click at [821, 45] on link "Mes événements" at bounding box center [853, 36] width 98 height 23
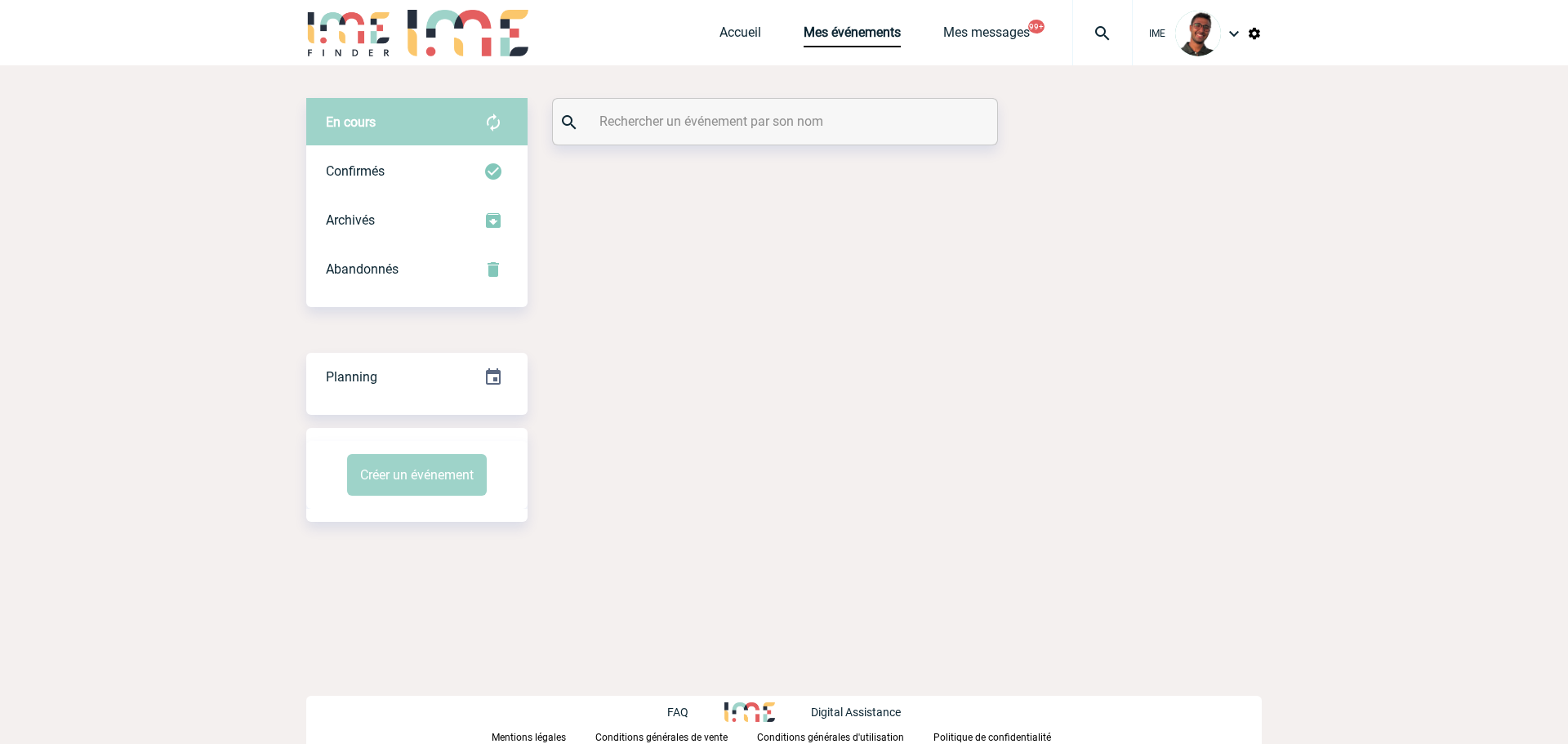
drag, startPoint x: 0, startPoint y: 0, endPoint x: 645, endPoint y: 127, distance: 657.4
click at [645, 127] on input "text" at bounding box center [777, 121] width 364 height 24
paste input "GEAY"
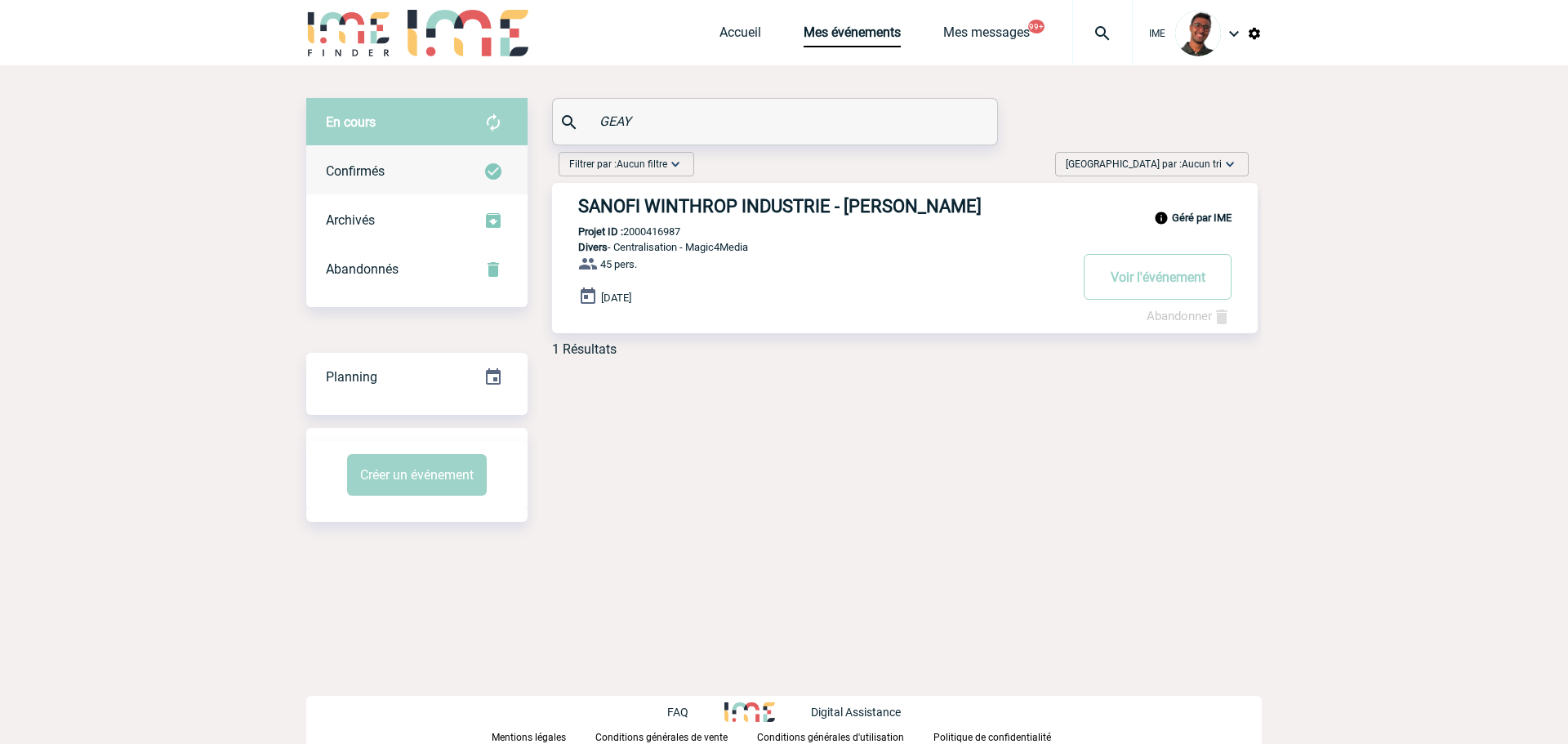
type input "GEAY"
click at [480, 172] on div "Confirmés" at bounding box center [417, 171] width 222 height 49
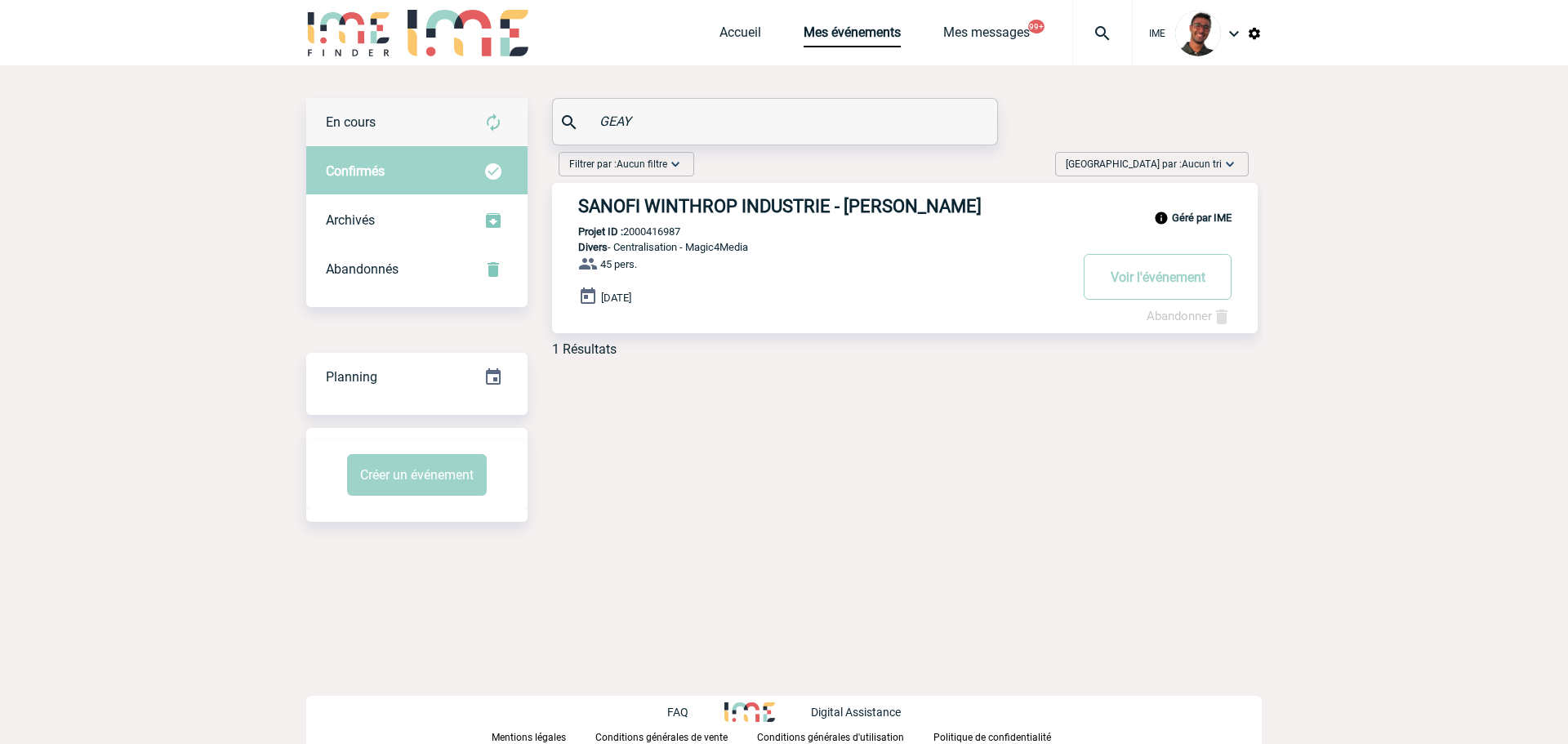
click at [480, 119] on div "En cours" at bounding box center [417, 122] width 222 height 49
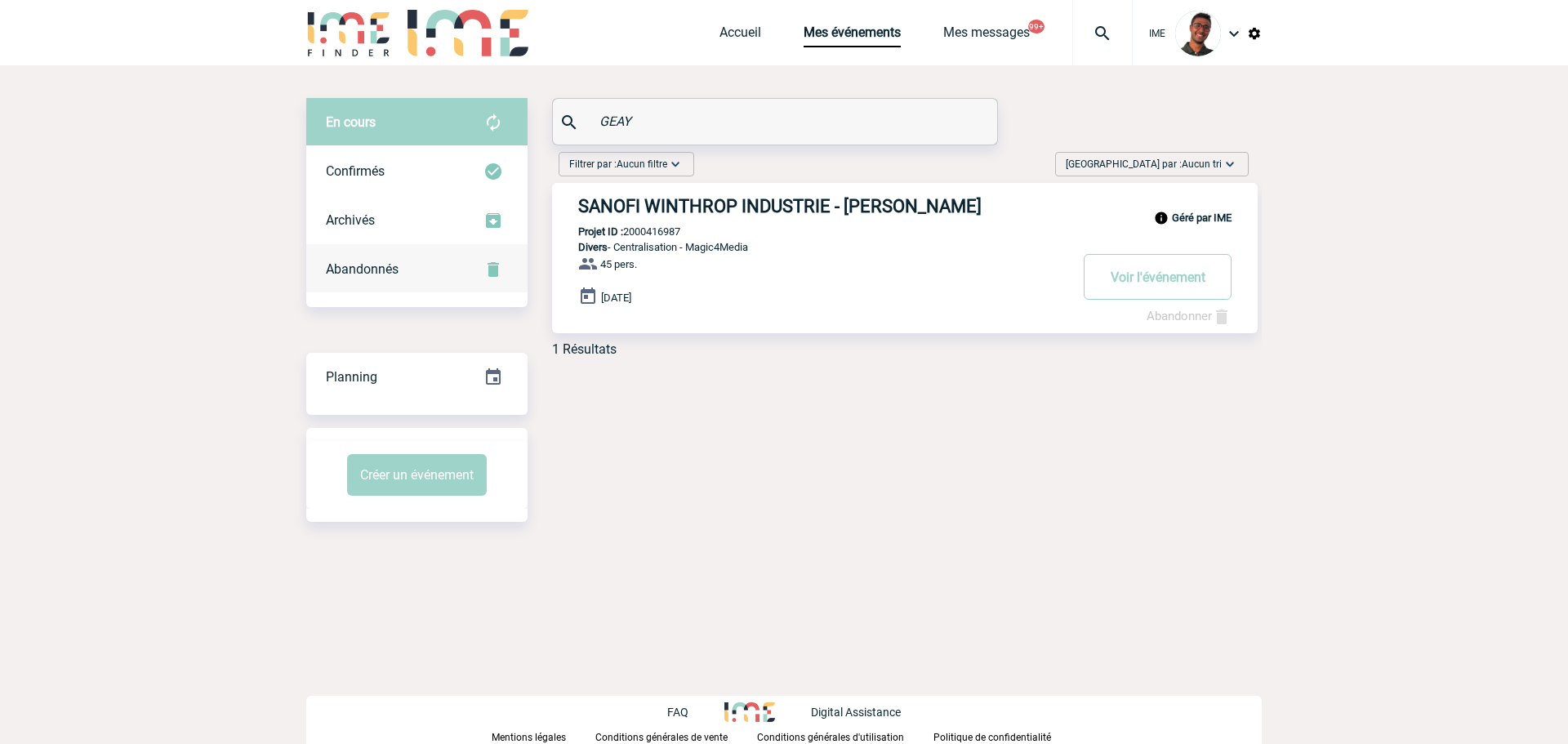
click at [451, 267] on div "Abandonnés" at bounding box center [417, 269] width 222 height 49
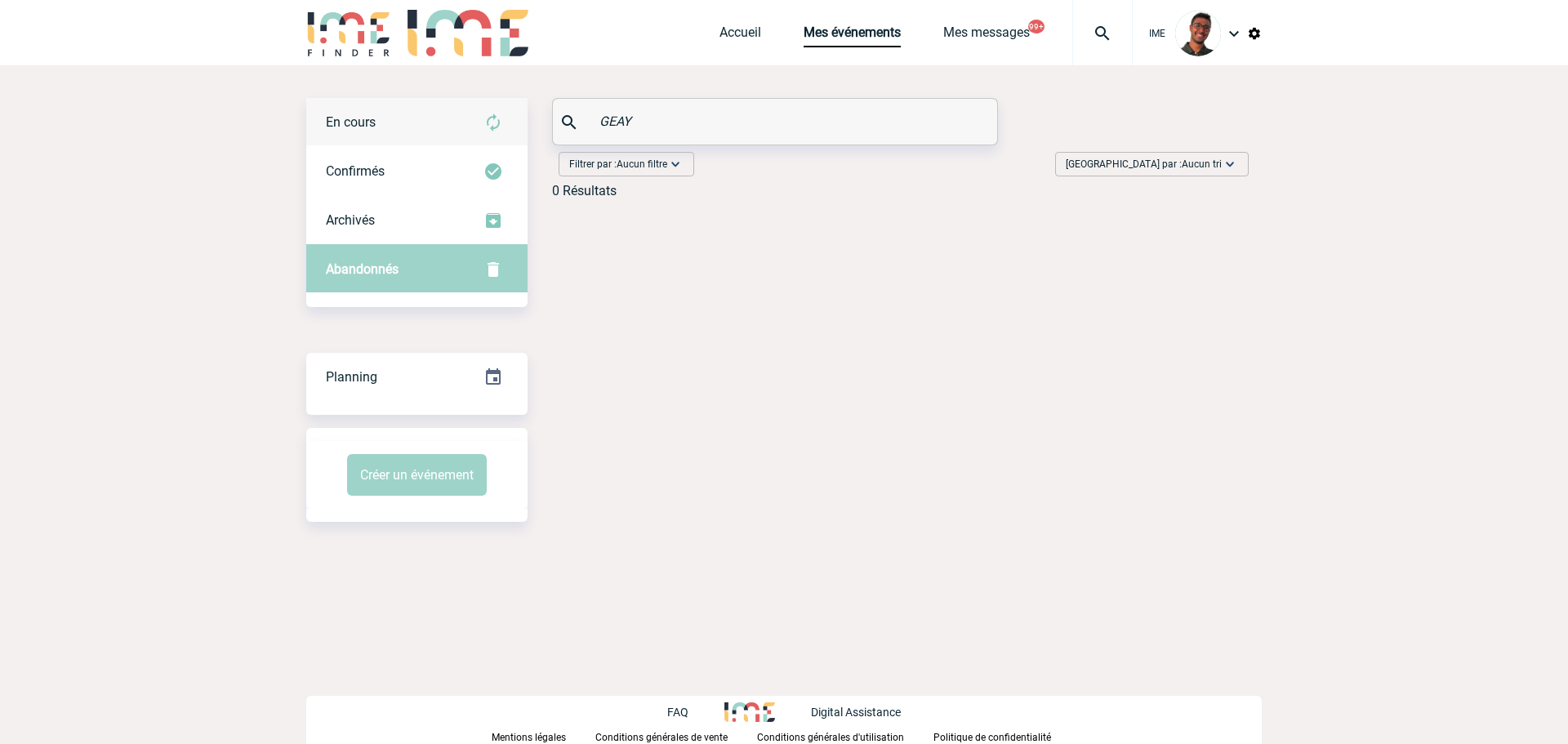
click at [480, 137] on div "En cours" at bounding box center [417, 122] width 222 height 49
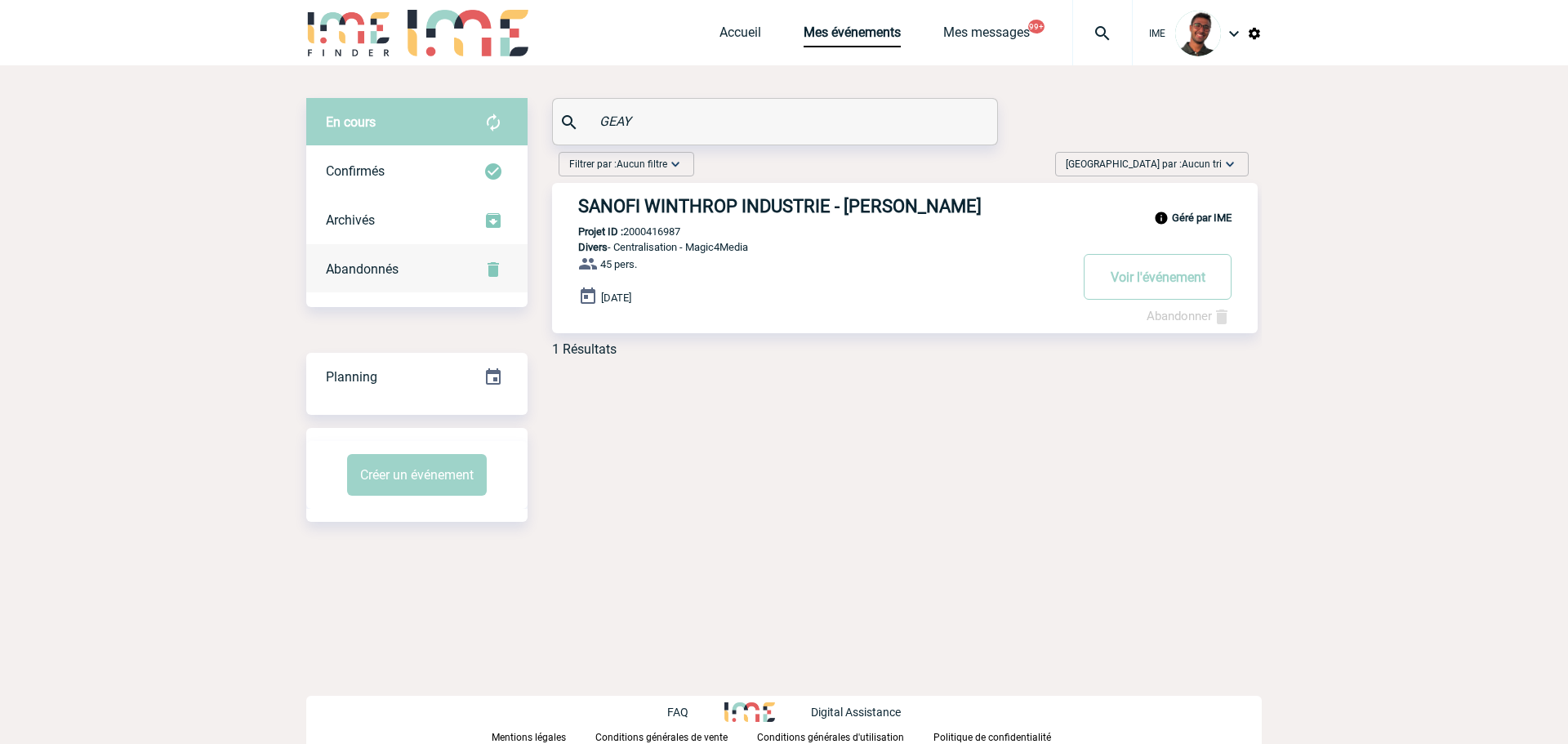
click at [494, 269] on img at bounding box center [493, 269] width 20 height 20
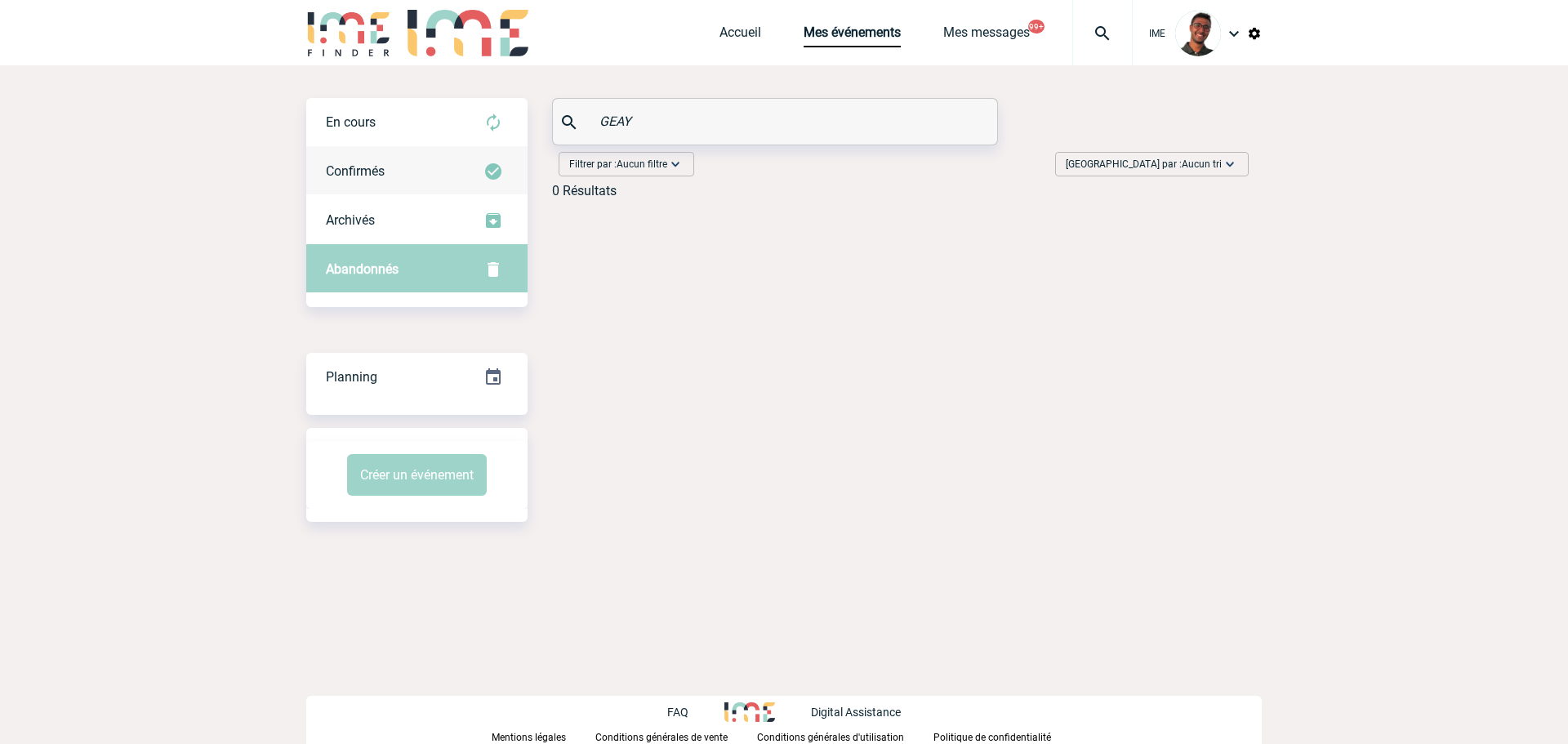
click at [480, 172] on div "Confirmés" at bounding box center [417, 171] width 222 height 49
